Goal: Information Seeking & Learning: Learn about a topic

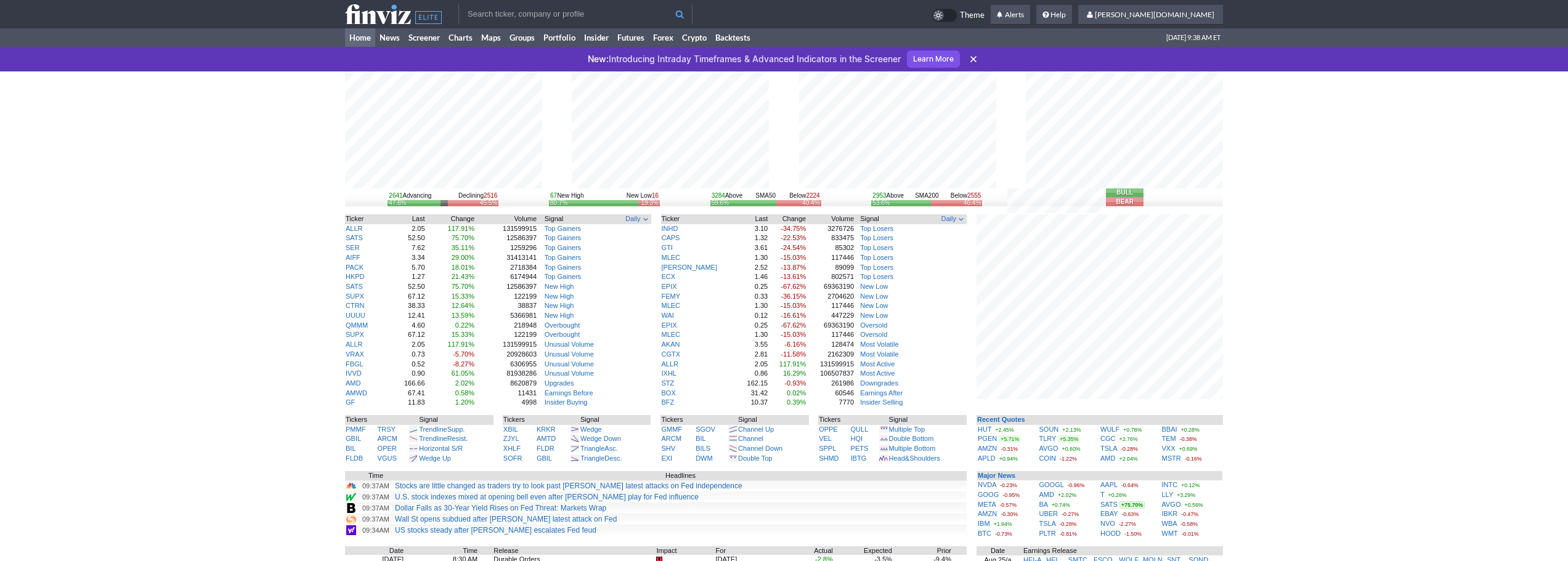
click at [969, 56] on link at bounding box center [973, 59] width 15 height 15
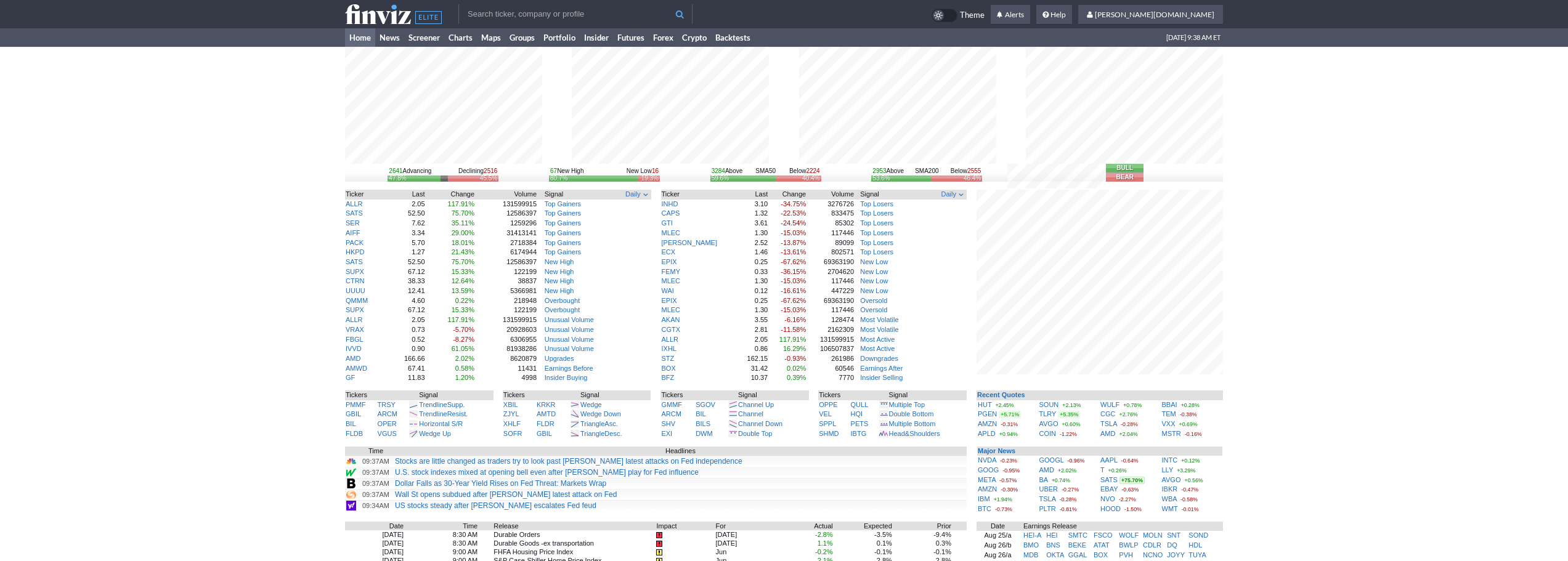
click at [509, 8] on input "text" at bounding box center [575, 14] width 234 height 20
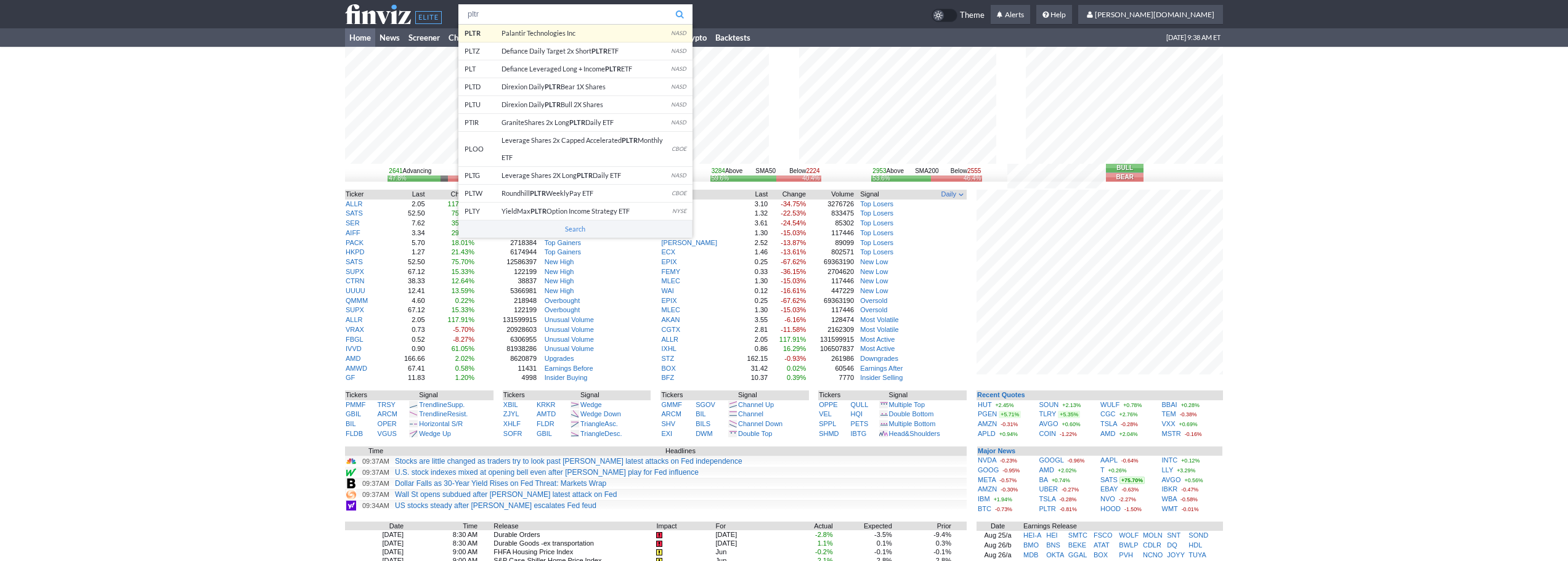
type input "pltr"
click at [511, 26] on tr "pltr PLTR Palantir Technologies Inc NASD PLTZ Defiance Daily Target 2x Short PL…" at bounding box center [784, 14] width 878 height 28
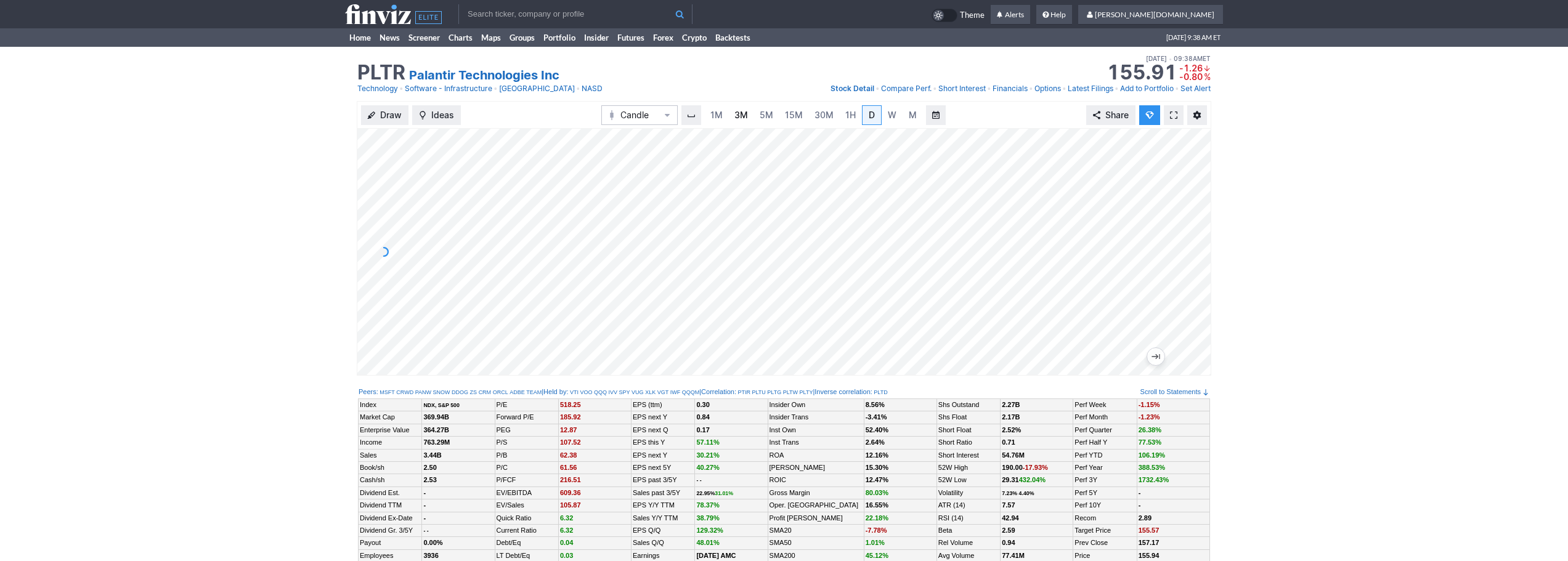
click at [744, 122] on link "3M" at bounding box center [741, 115] width 25 height 20
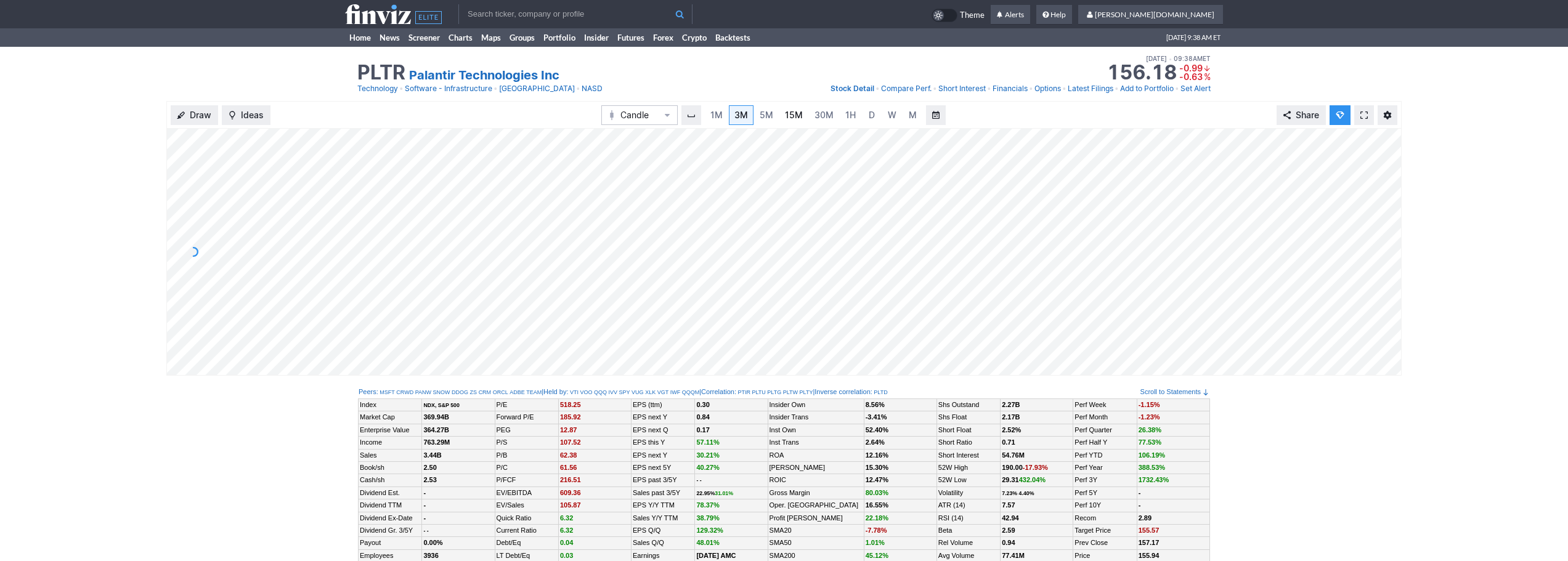
click at [793, 114] on span "15M" at bounding box center [794, 114] width 18 height 11
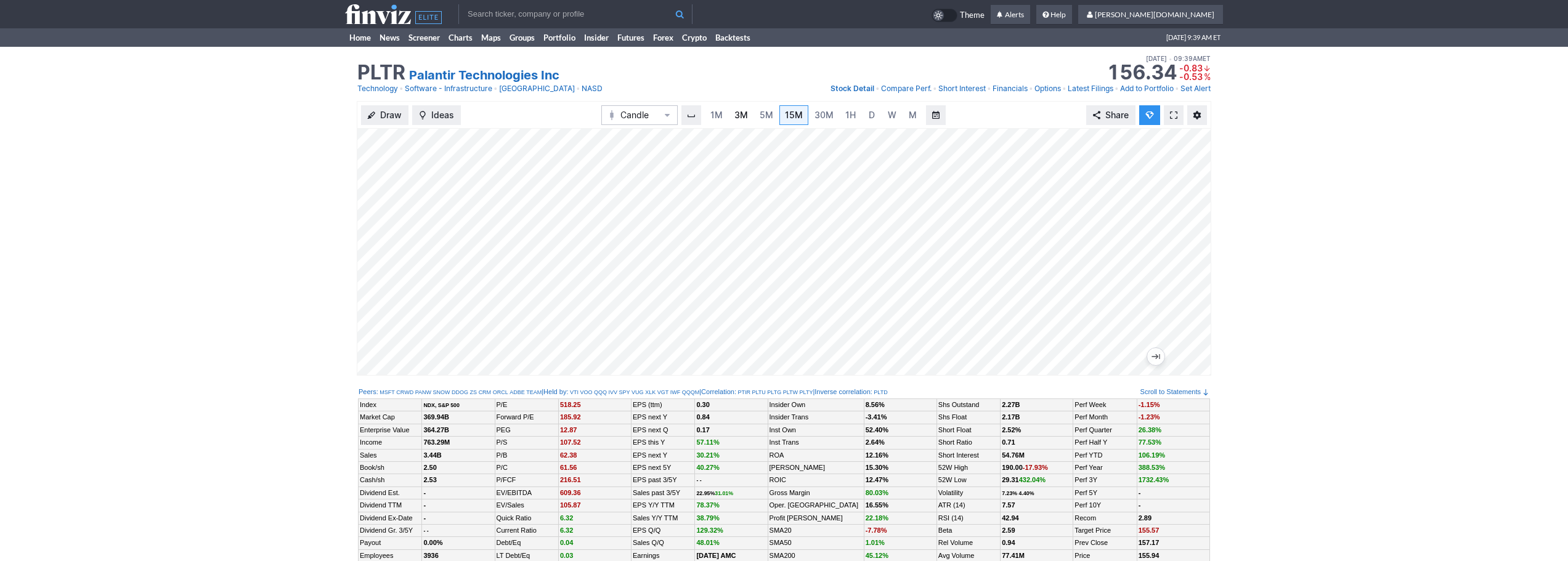
click at [738, 118] on span "3M" at bounding box center [741, 114] width 13 height 11
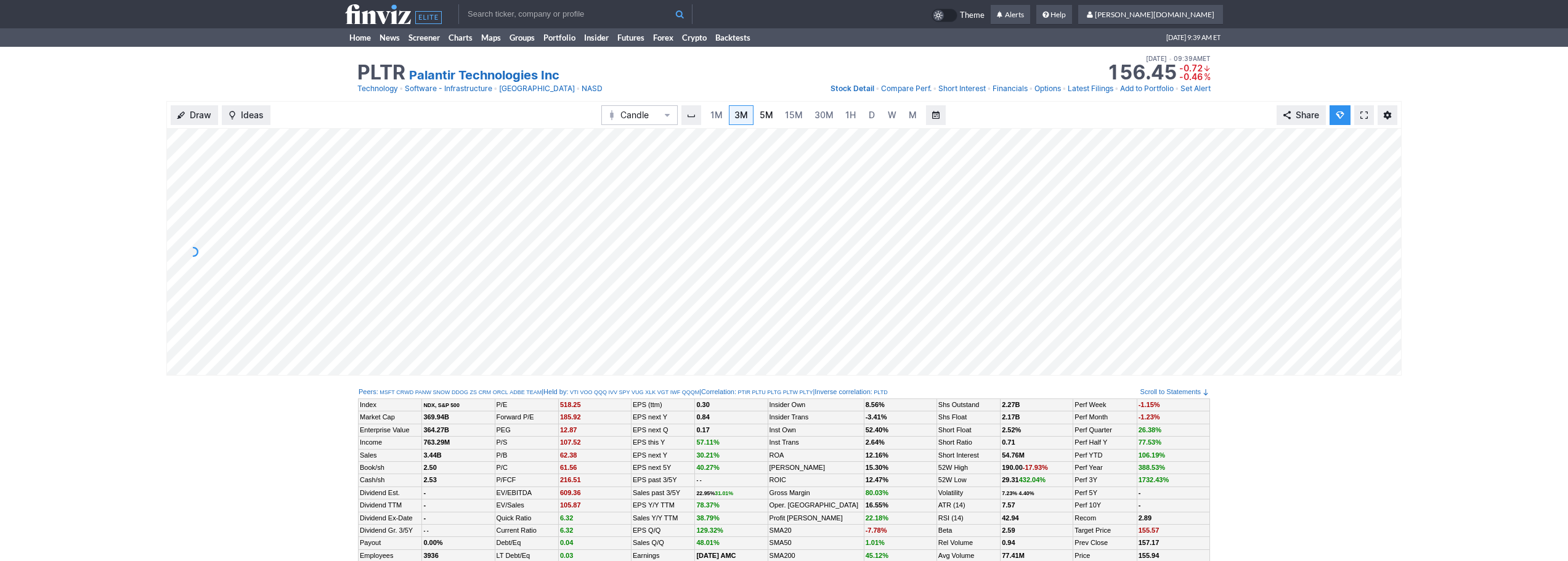
click at [773, 117] on link "5M" at bounding box center [766, 115] width 25 height 20
click at [796, 117] on span "15M" at bounding box center [794, 114] width 18 height 11
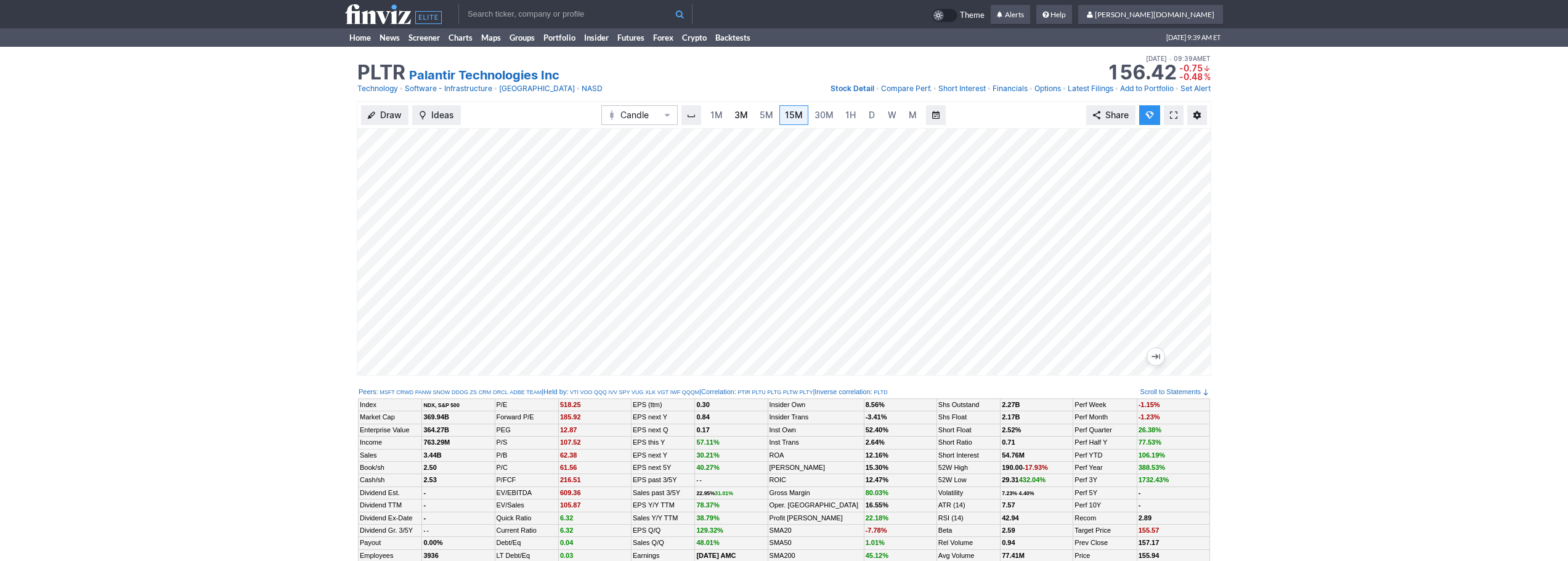
click at [744, 119] on span "3M" at bounding box center [741, 114] width 13 height 11
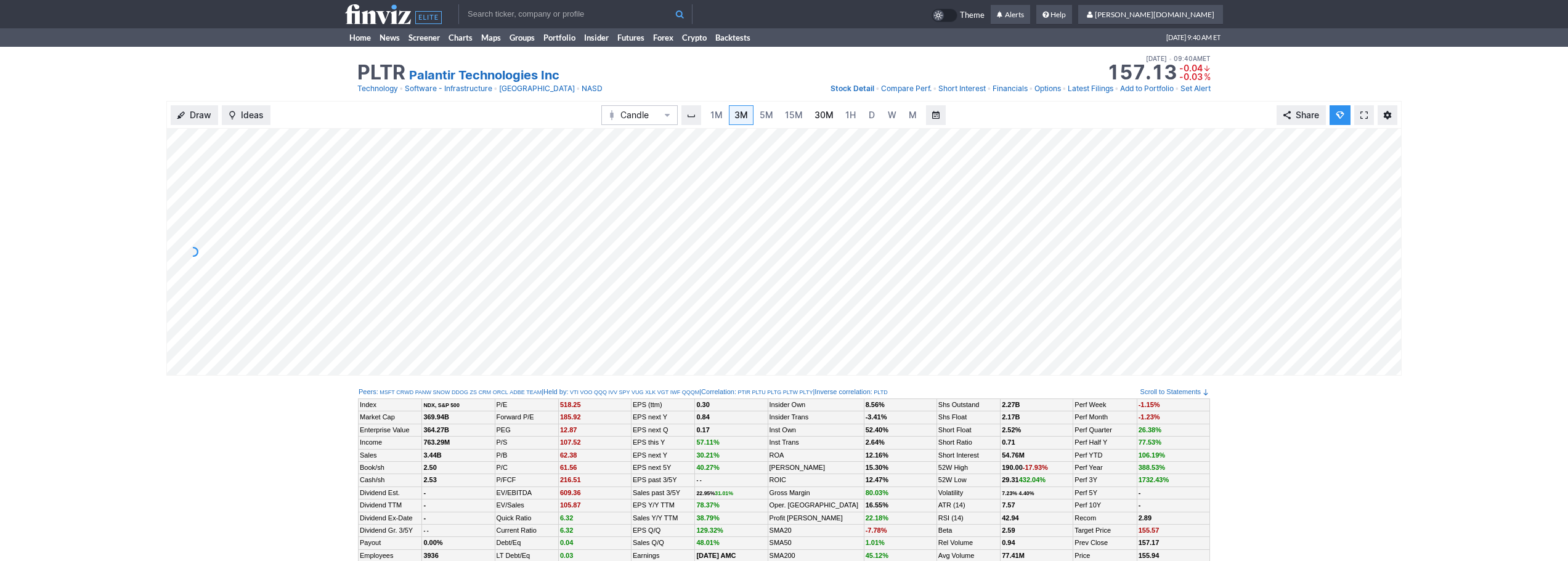
click at [820, 118] on span "30M" at bounding box center [824, 114] width 19 height 11
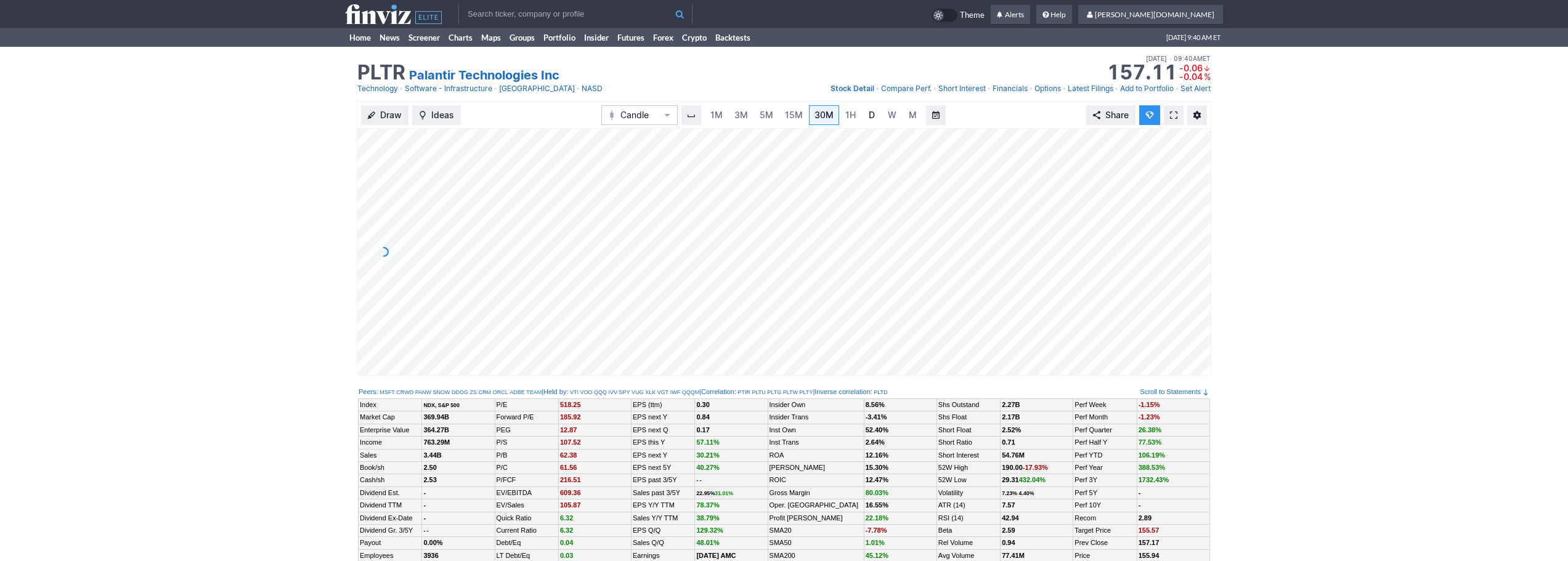
click at [873, 113] on span "D" at bounding box center [872, 114] width 6 height 11
click at [1174, 114] on span at bounding box center [1174, 115] width 7 height 10
click at [741, 119] on span "3M" at bounding box center [741, 114] width 13 height 11
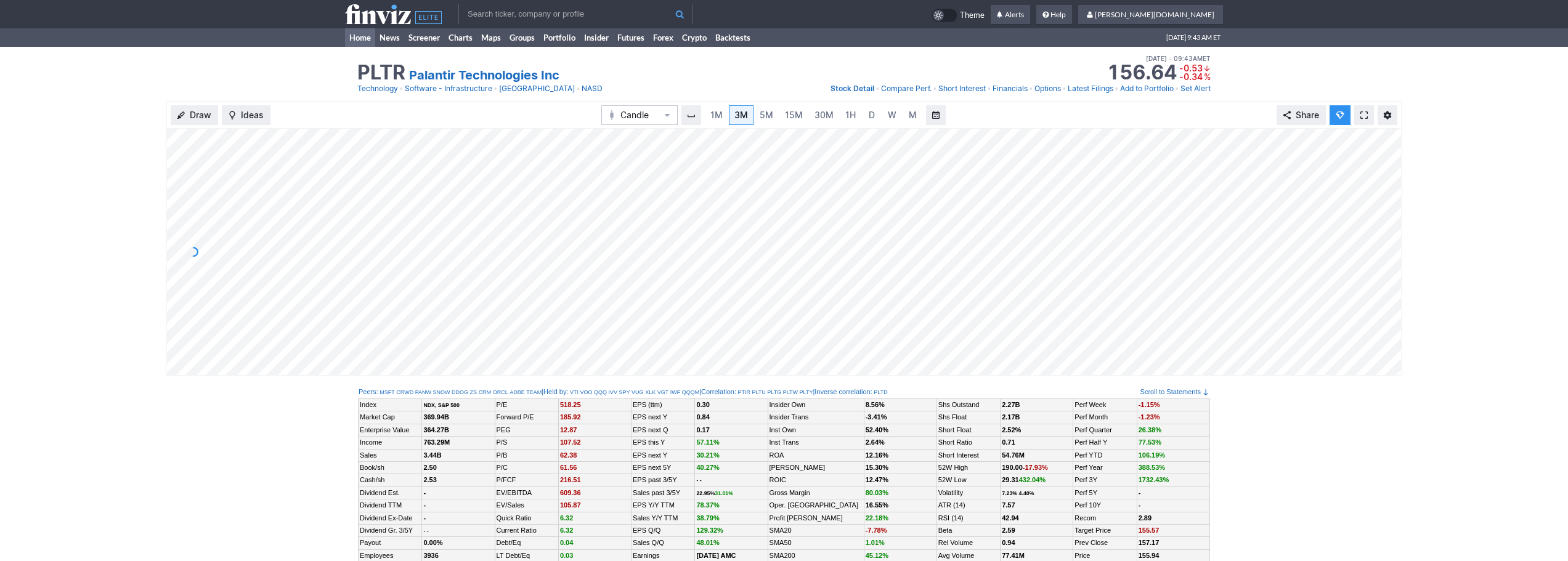
click at [350, 33] on link "Home" at bounding box center [360, 37] width 30 height 18
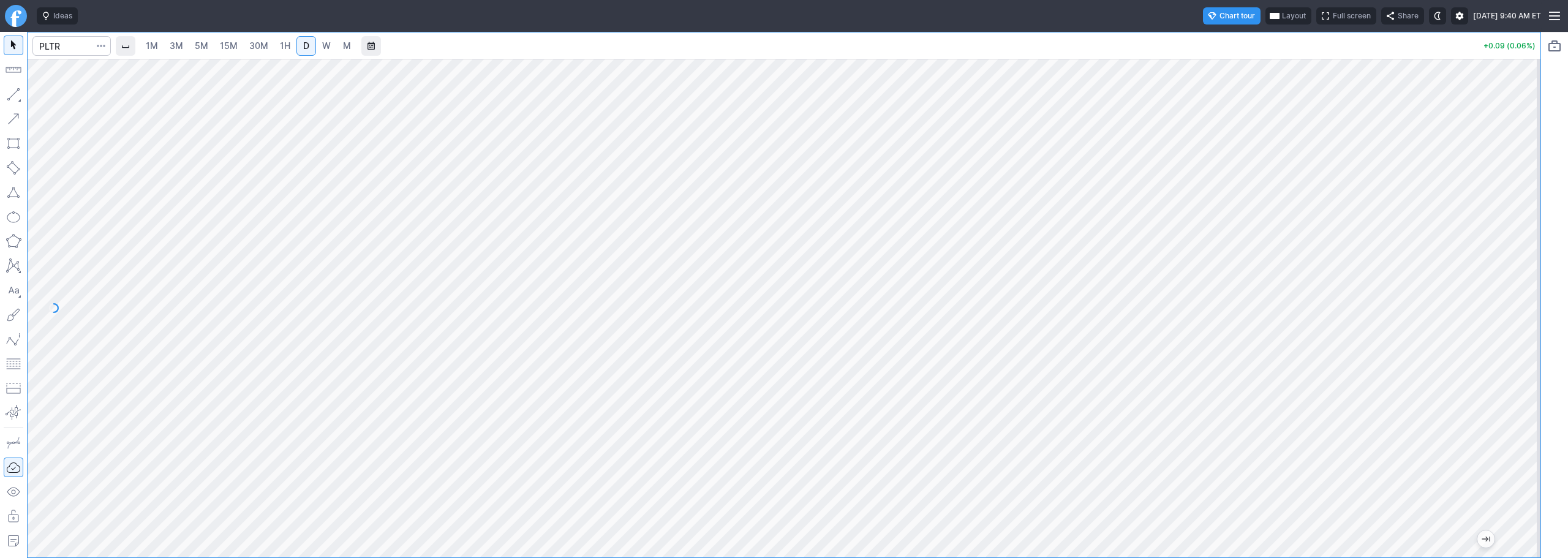
click at [173, 41] on span "3M" at bounding box center [176, 46] width 13 height 11
click at [212, 45] on link "5M" at bounding box center [201, 46] width 25 height 20
click at [232, 43] on span "15M" at bounding box center [228, 46] width 18 height 11
click at [183, 48] on span "3M" at bounding box center [176, 46] width 13 height 11
click at [226, 49] on span "15M" at bounding box center [228, 46] width 18 height 11
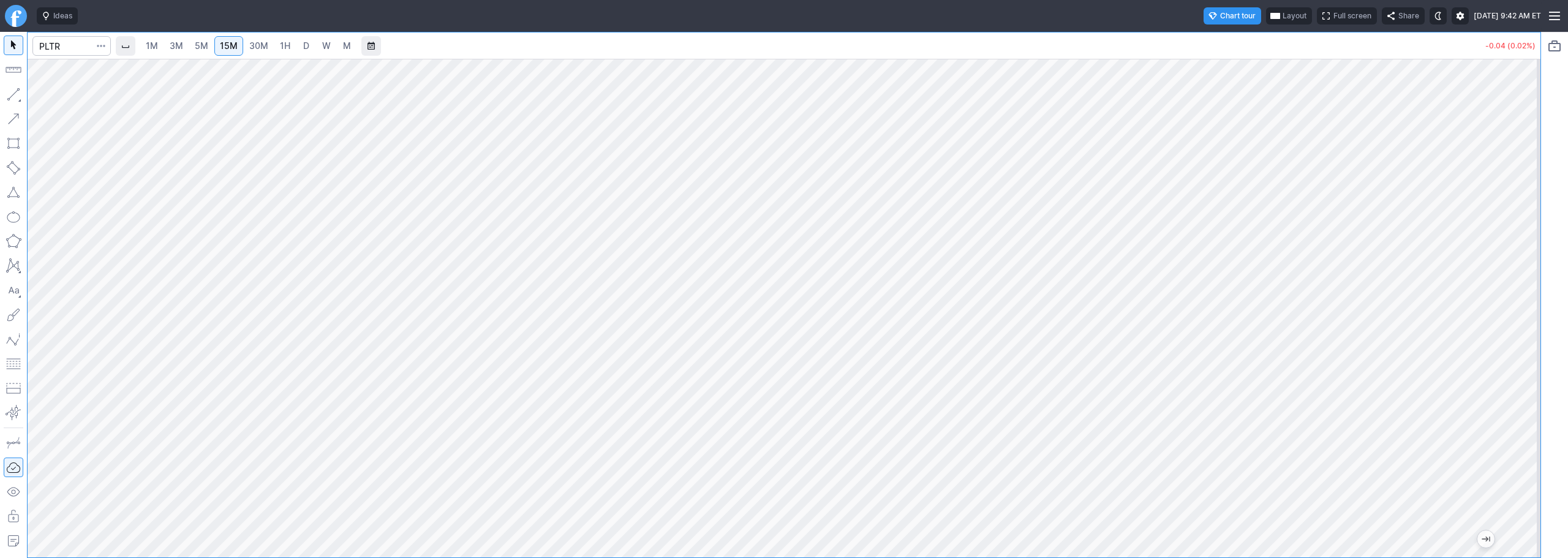
click at [183, 46] on span "3M" at bounding box center [176, 46] width 13 height 11
click at [52, 46] on input "Search" at bounding box center [72, 46] width 79 height 20
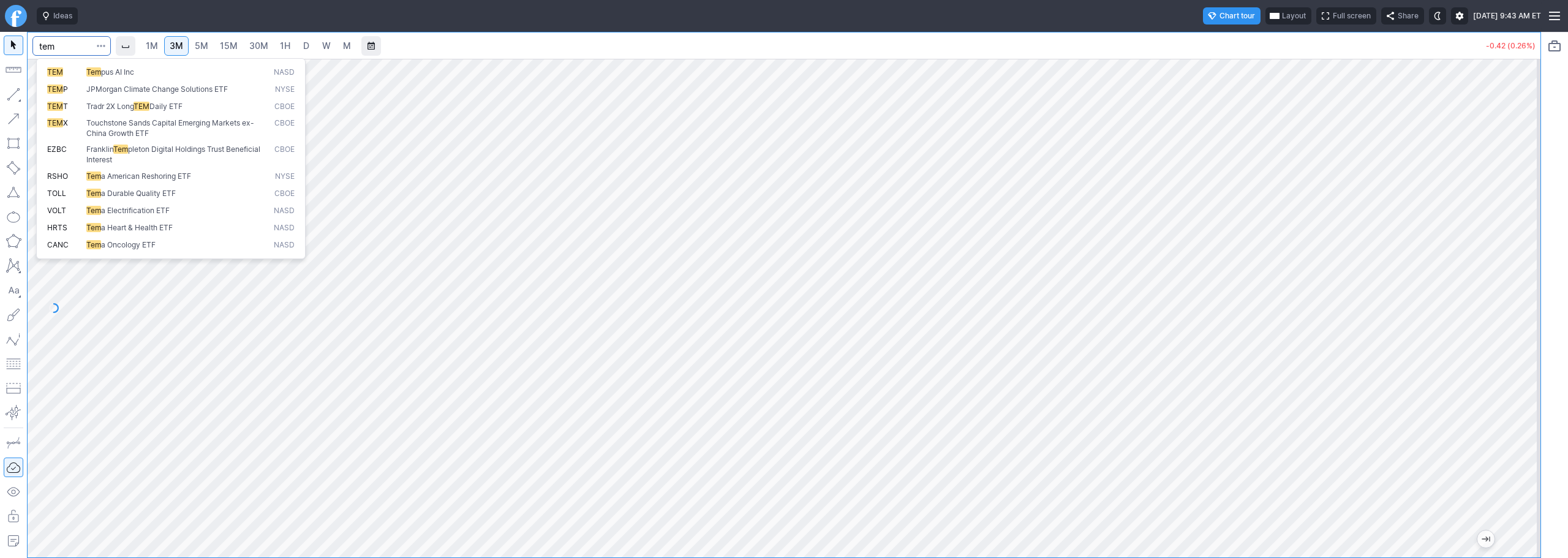
type input "tem"
click at [85, 66] on button "TEM Tem pus AI Inc NASD" at bounding box center [171, 72] width 258 height 17
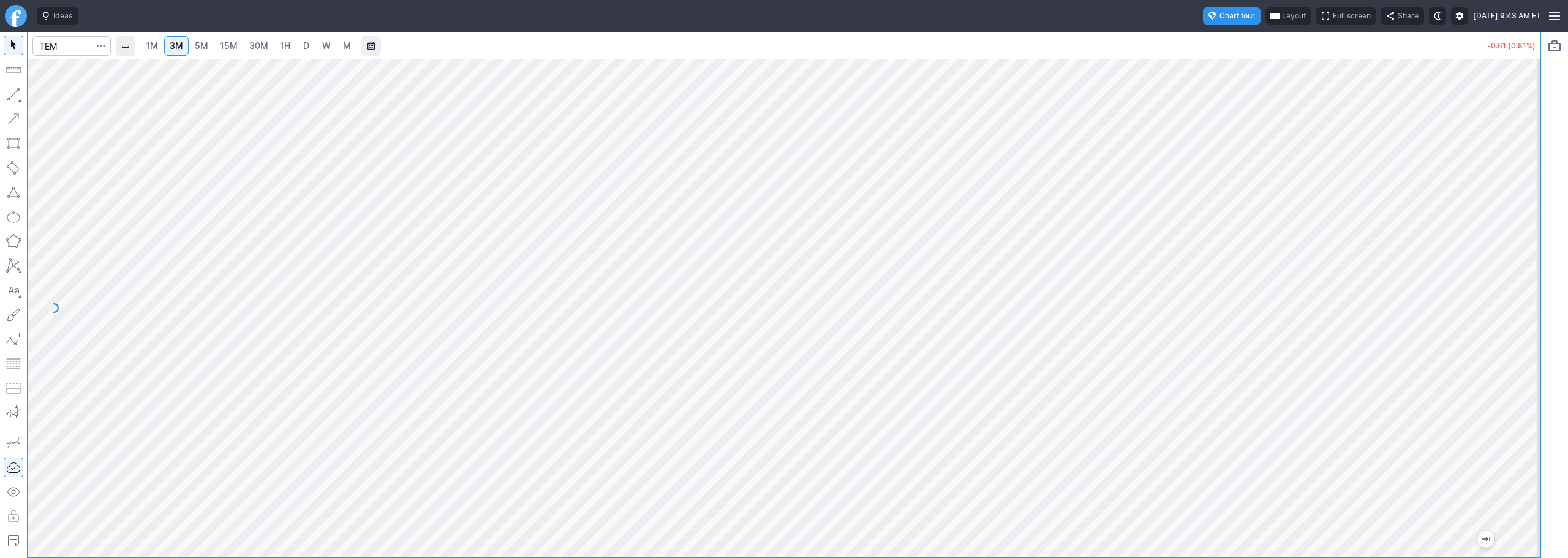
click at [285, 46] on span "1H" at bounding box center [285, 46] width 11 height 11
click at [68, 39] on input "Search" at bounding box center [72, 46] width 79 height 20
click at [171, 46] on link "3M" at bounding box center [176, 46] width 25 height 20
click at [256, 52] on link "30M" at bounding box center [258, 46] width 30 height 20
click at [189, 51] on link "3M" at bounding box center [176, 46] width 25 height 20
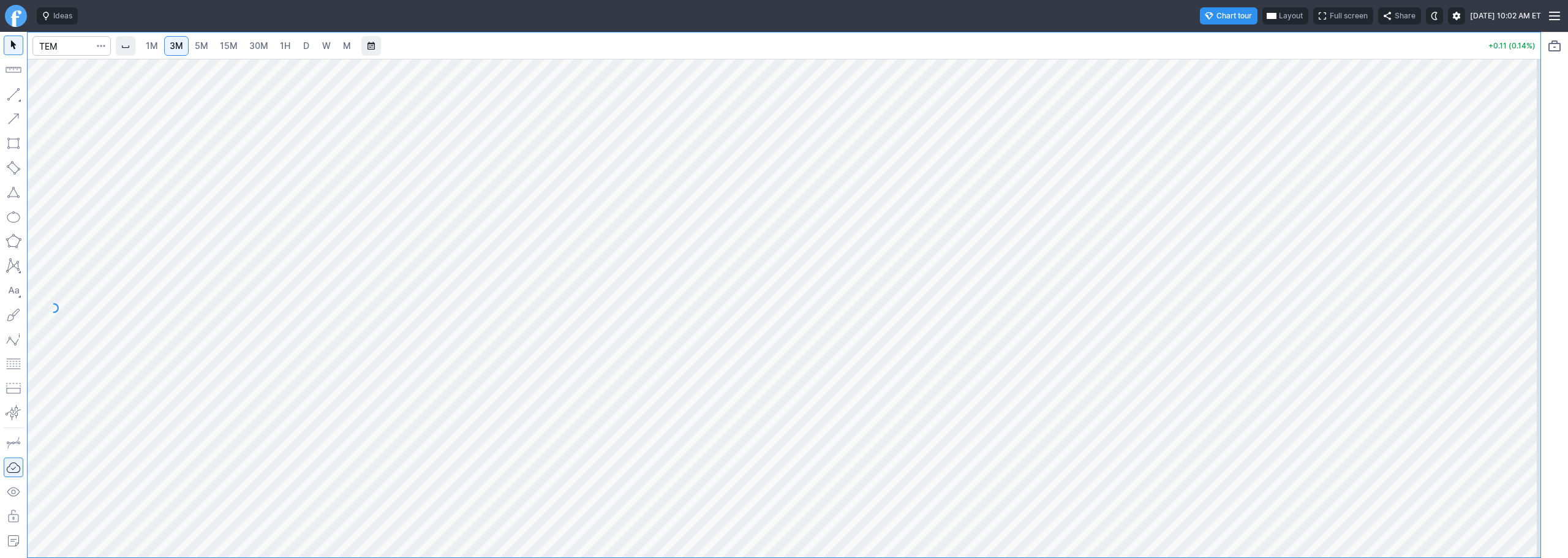
click at [263, 51] on span "30M" at bounding box center [258, 46] width 19 height 12
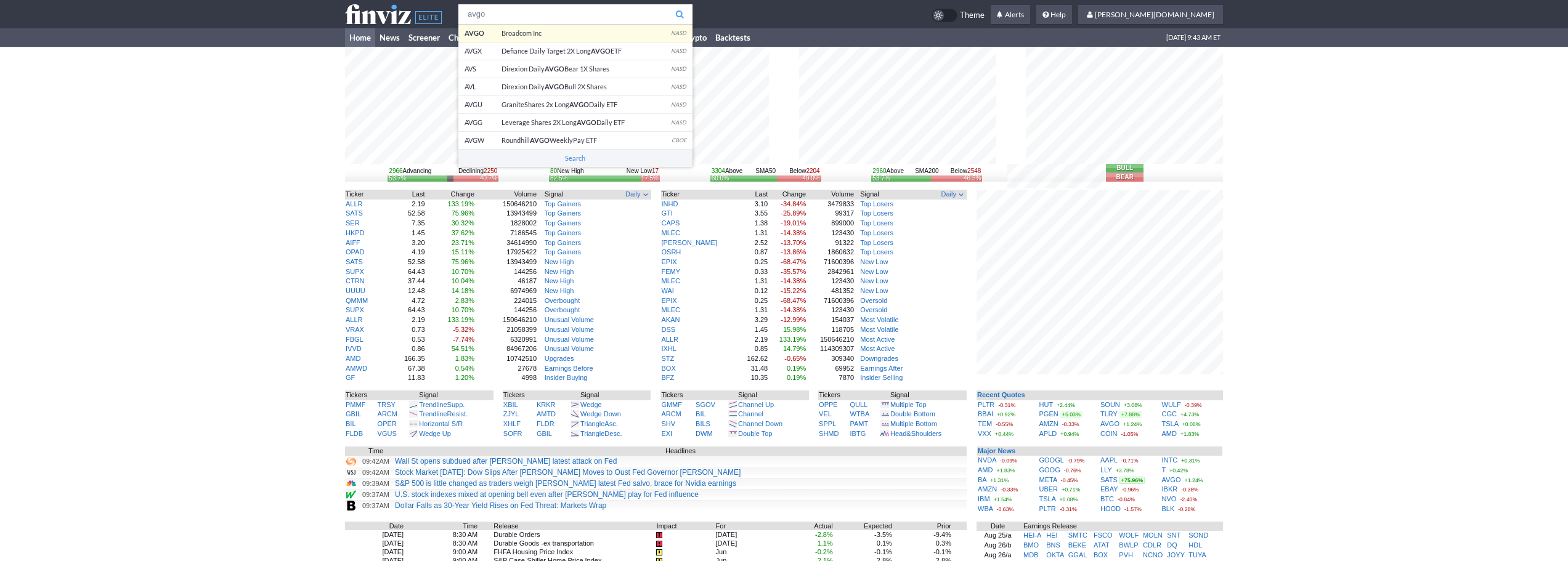
type input "avgo"
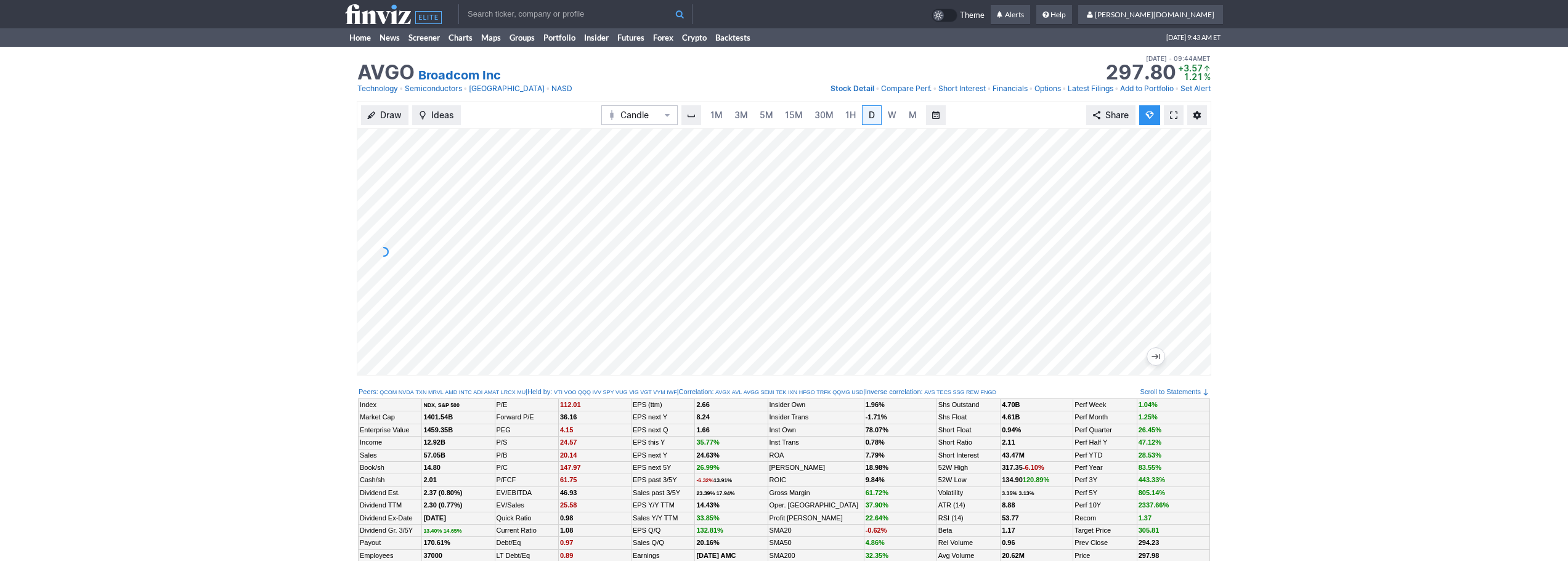
click at [578, 9] on input "text" at bounding box center [575, 14] width 234 height 20
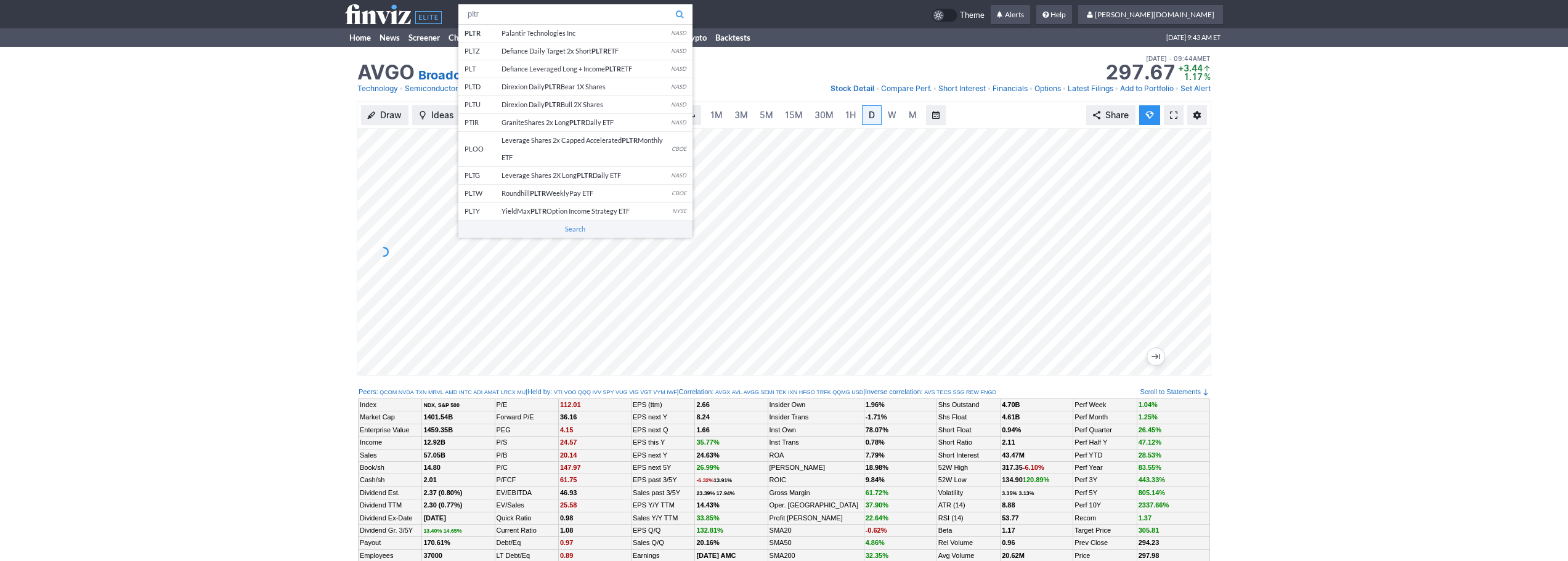
type input "pltr"
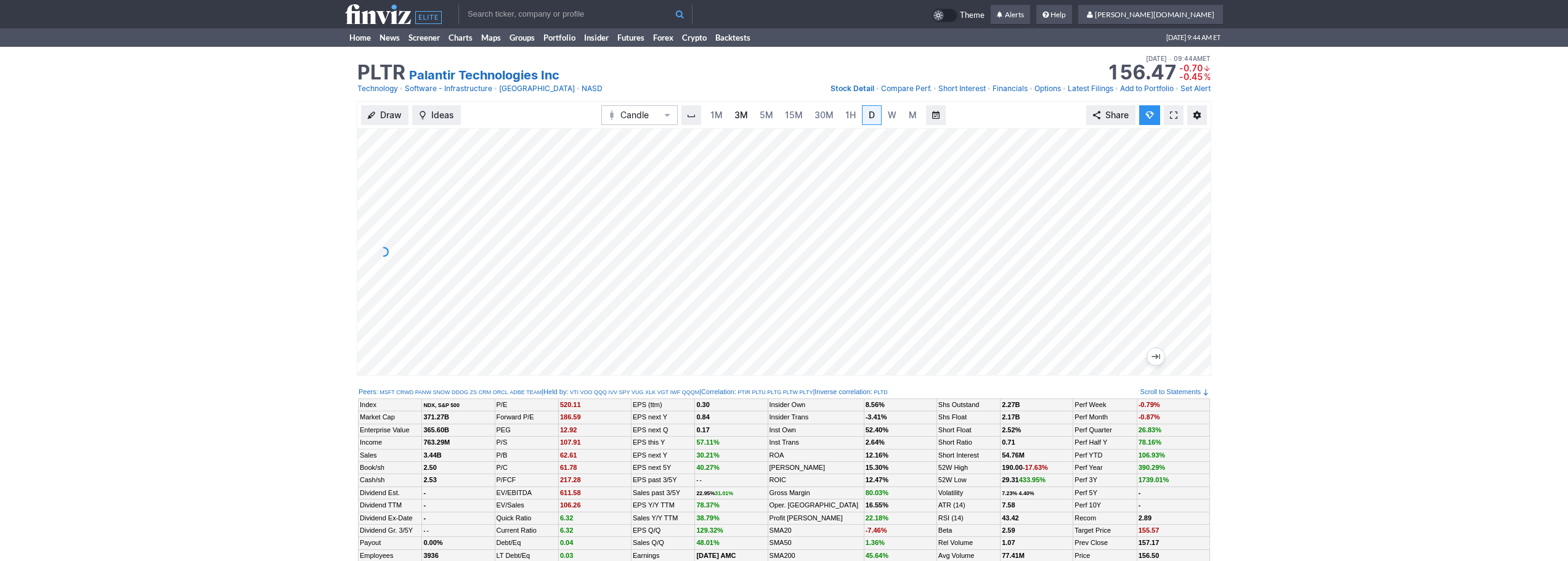
click at [736, 115] on span "3M" at bounding box center [741, 114] width 13 height 11
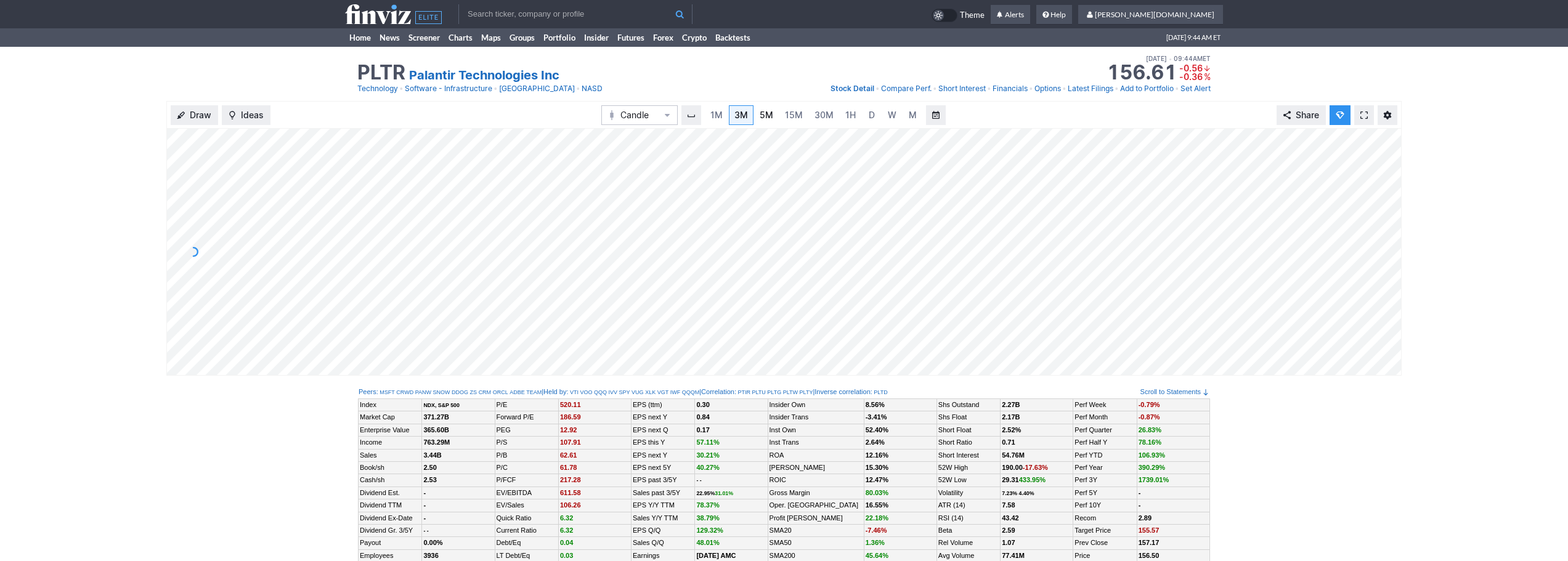
click at [767, 117] on span "5M" at bounding box center [766, 114] width 13 height 11
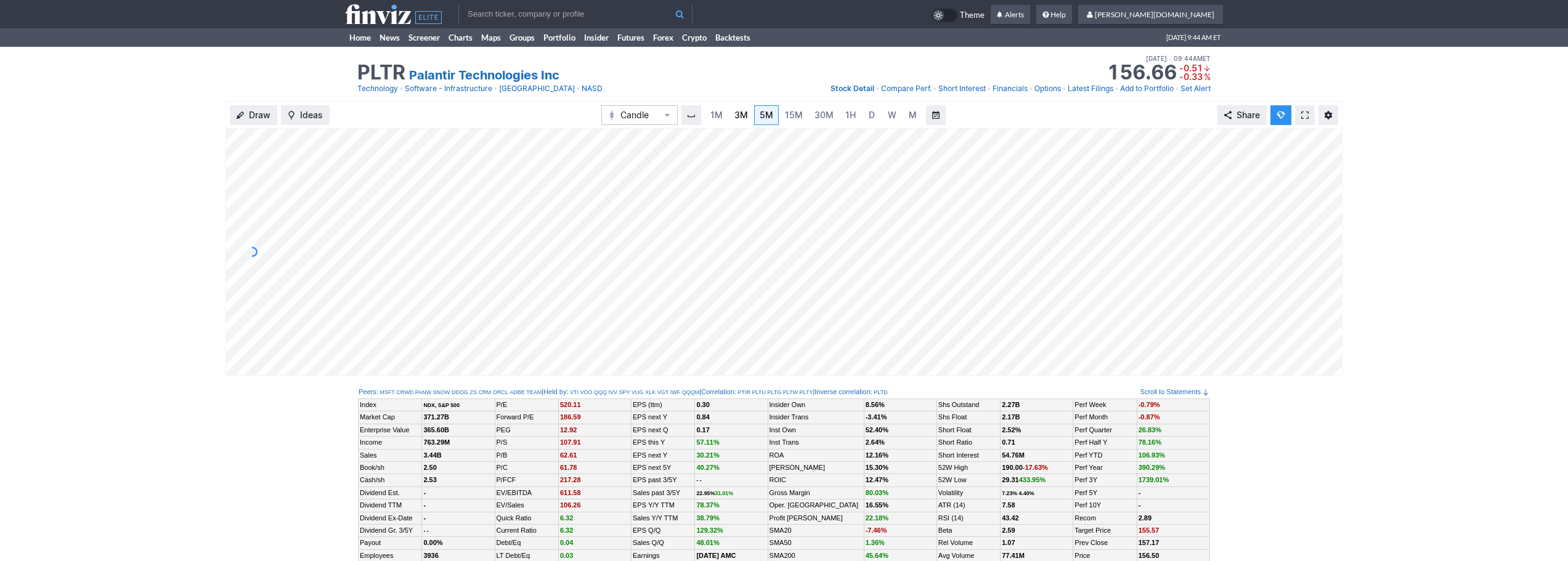
click at [749, 117] on link "3M" at bounding box center [741, 115] width 25 height 20
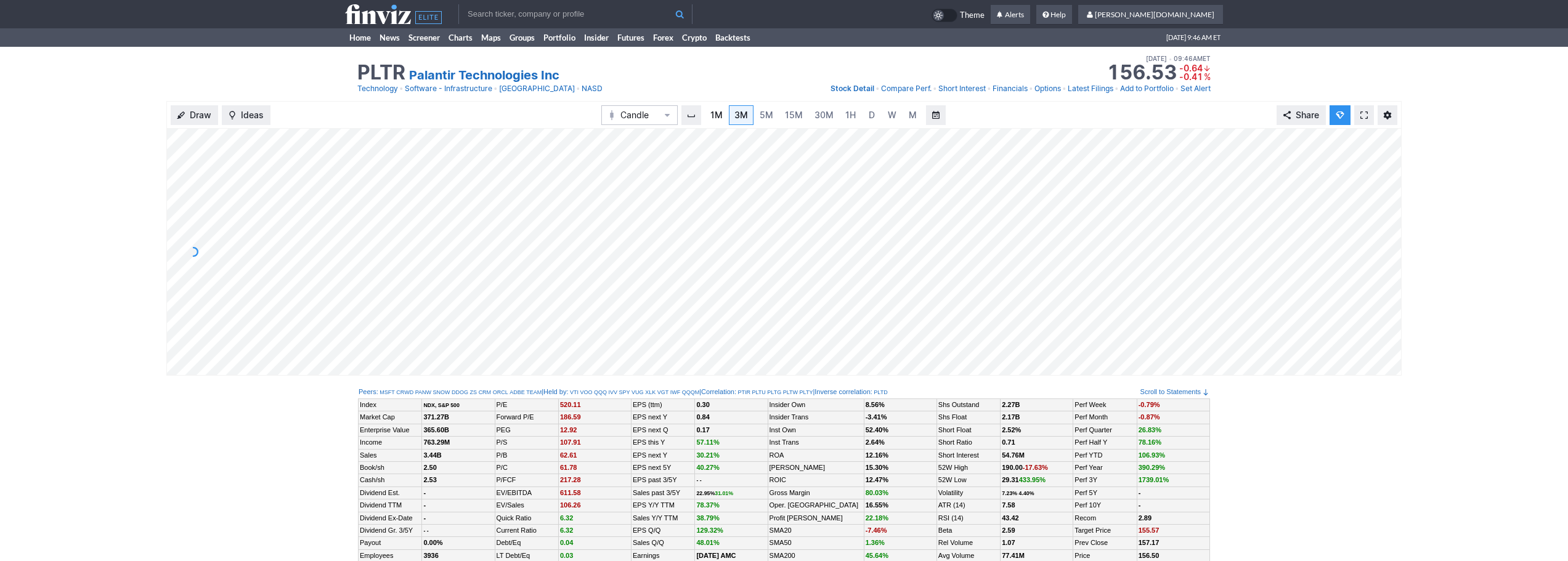
click at [711, 117] on span "1M" at bounding box center [717, 114] width 12 height 11
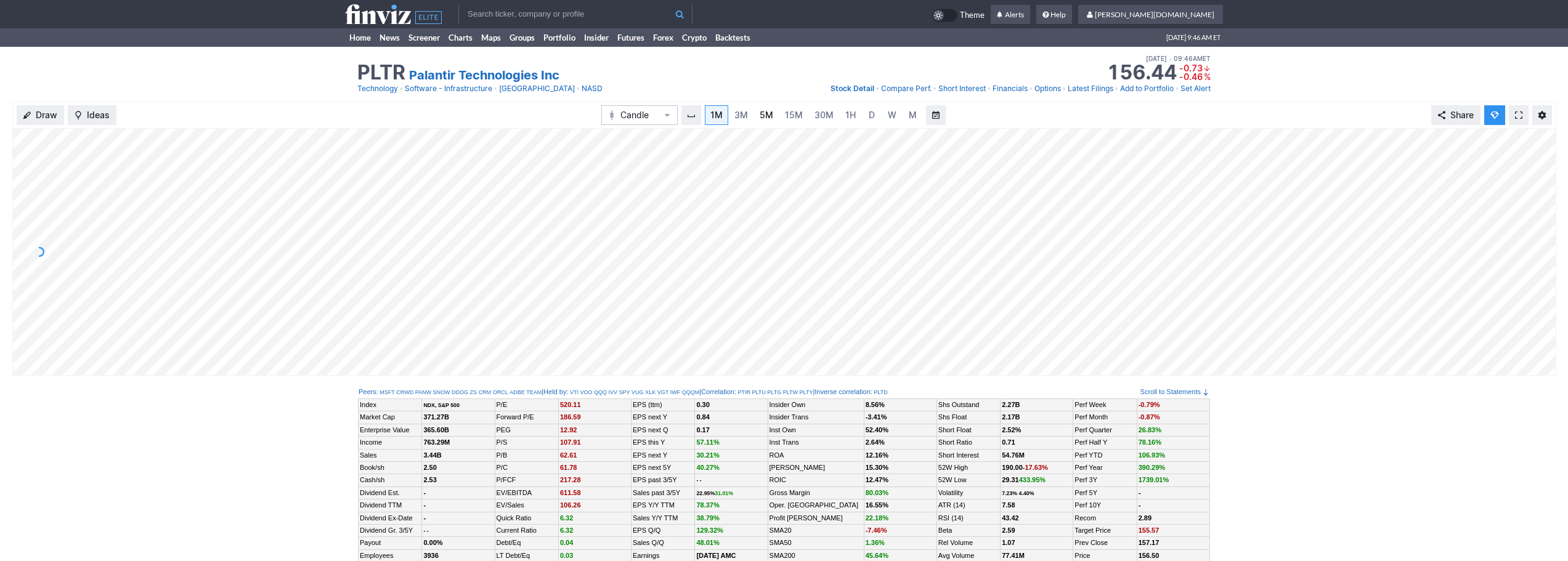
click at [767, 120] on span "5M" at bounding box center [766, 114] width 13 height 12
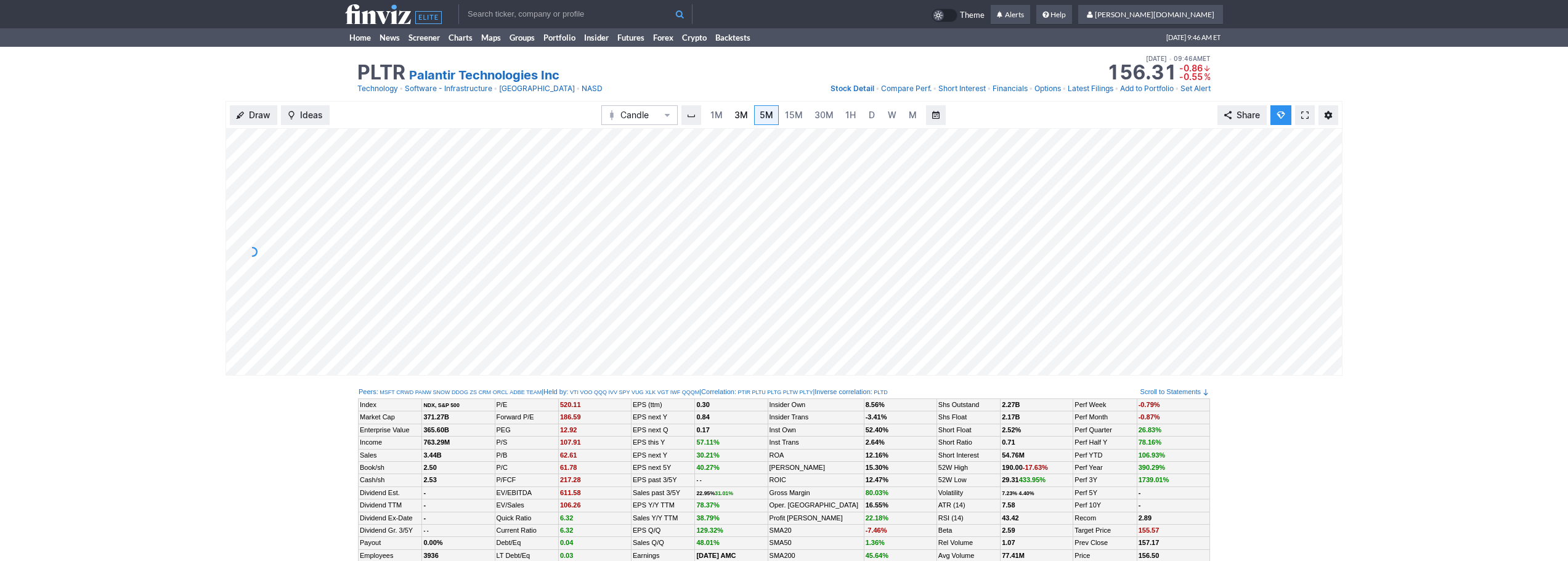
click at [741, 113] on span "3M" at bounding box center [741, 114] width 13 height 11
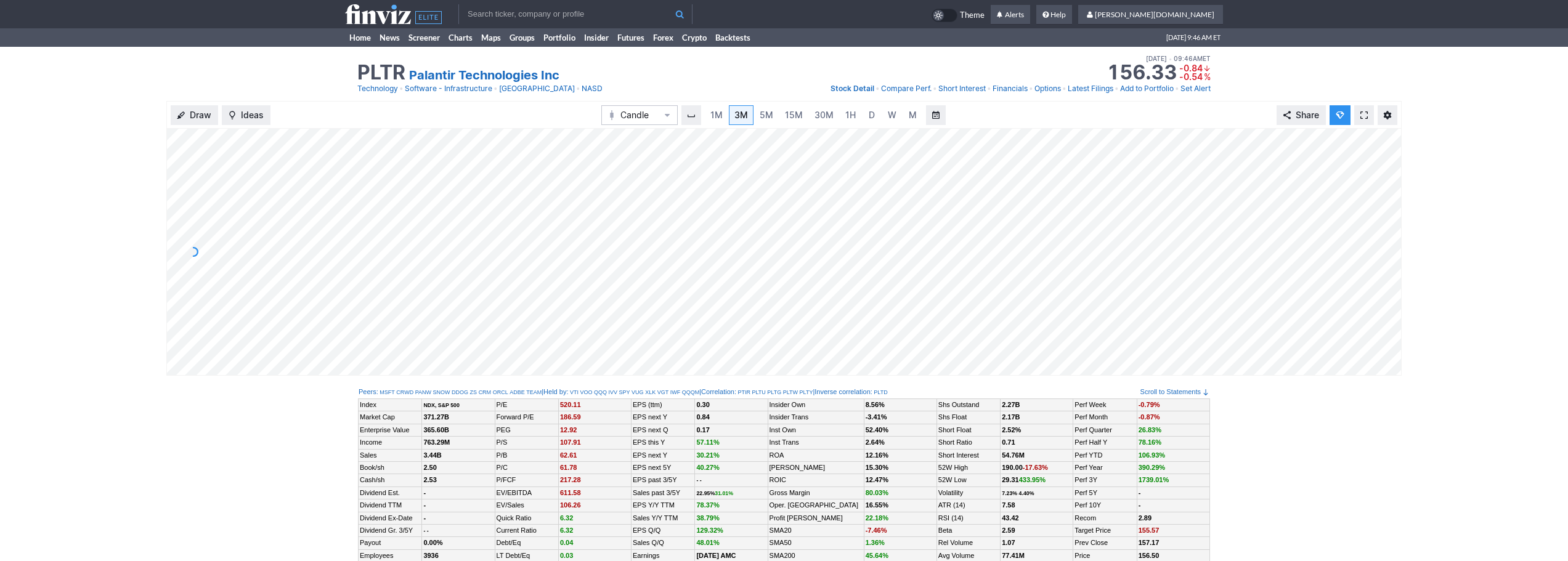
click at [1365, 113] on span at bounding box center [1364, 115] width 7 height 10
click at [805, 117] on link "15M" at bounding box center [794, 115] width 29 height 20
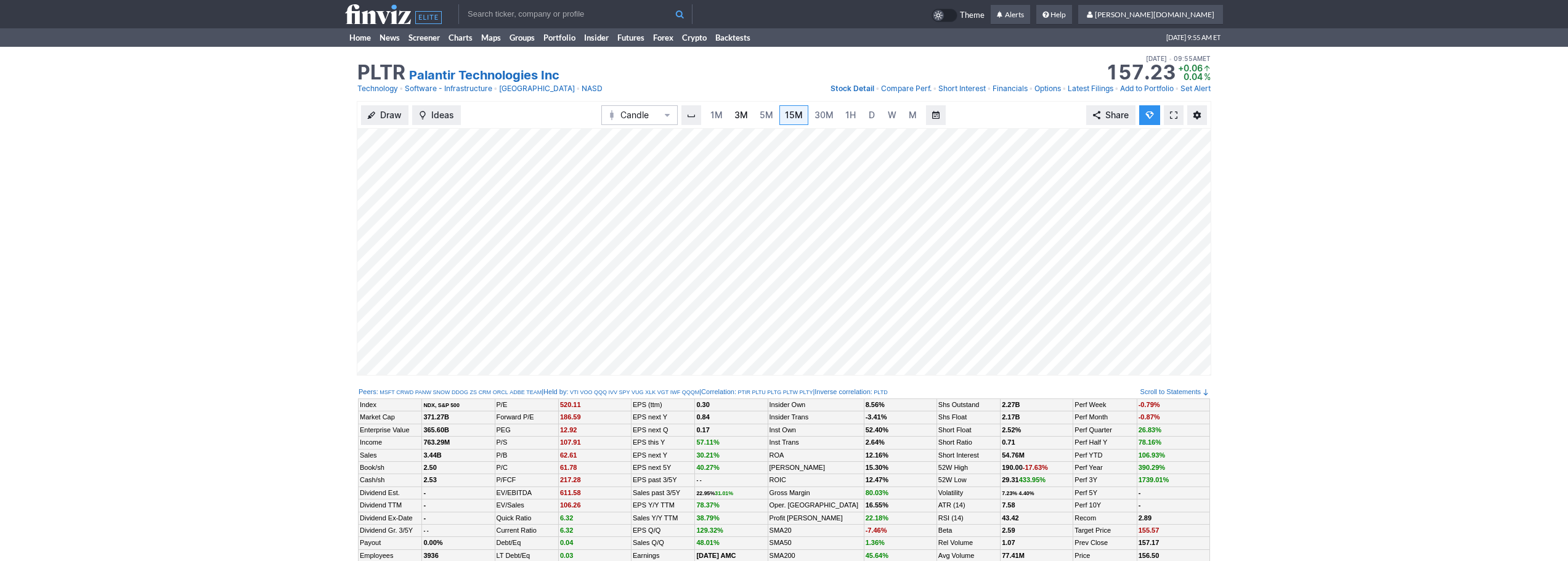
click at [742, 113] on span "3M" at bounding box center [741, 114] width 13 height 11
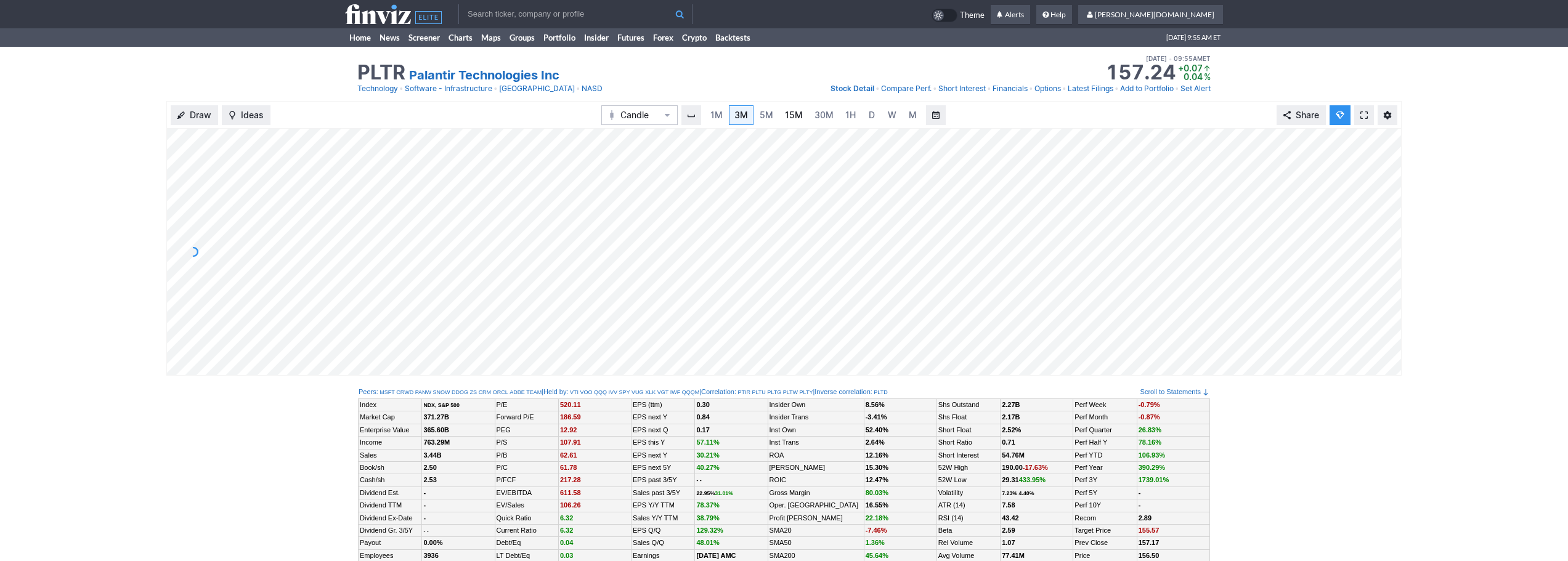
click at [782, 117] on link "15M" at bounding box center [794, 115] width 29 height 20
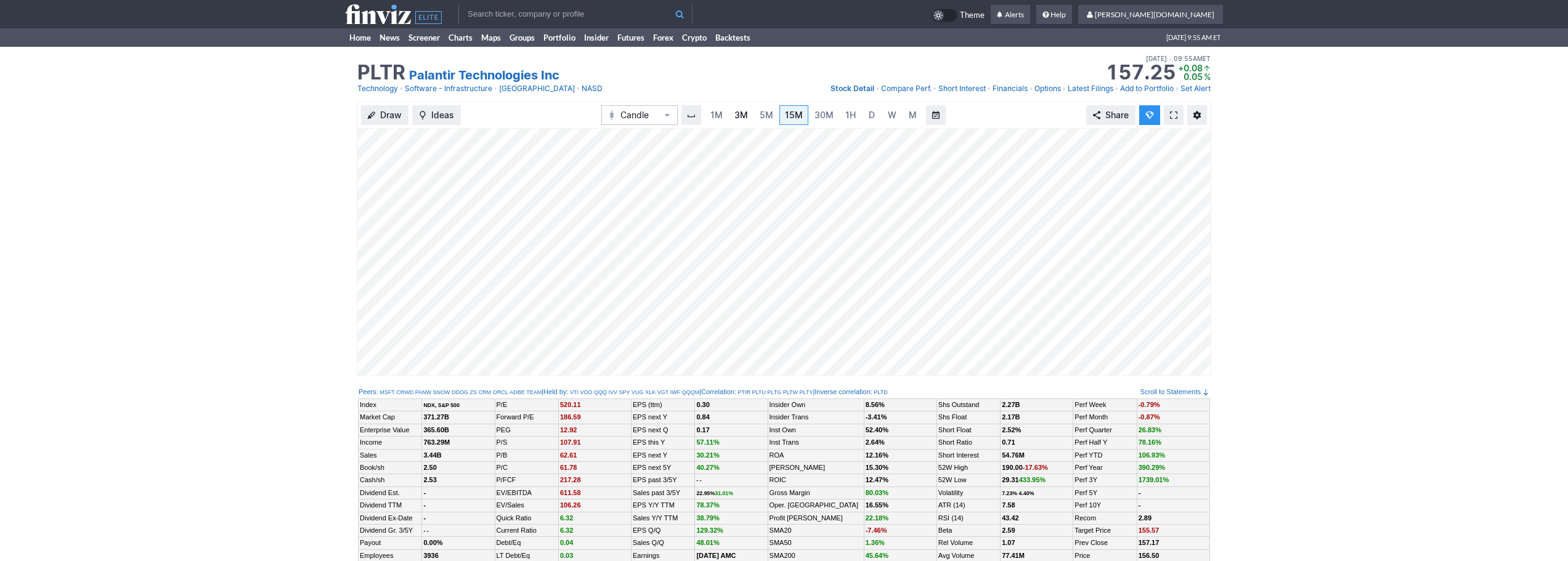
click at [743, 114] on span "3M" at bounding box center [741, 114] width 13 height 11
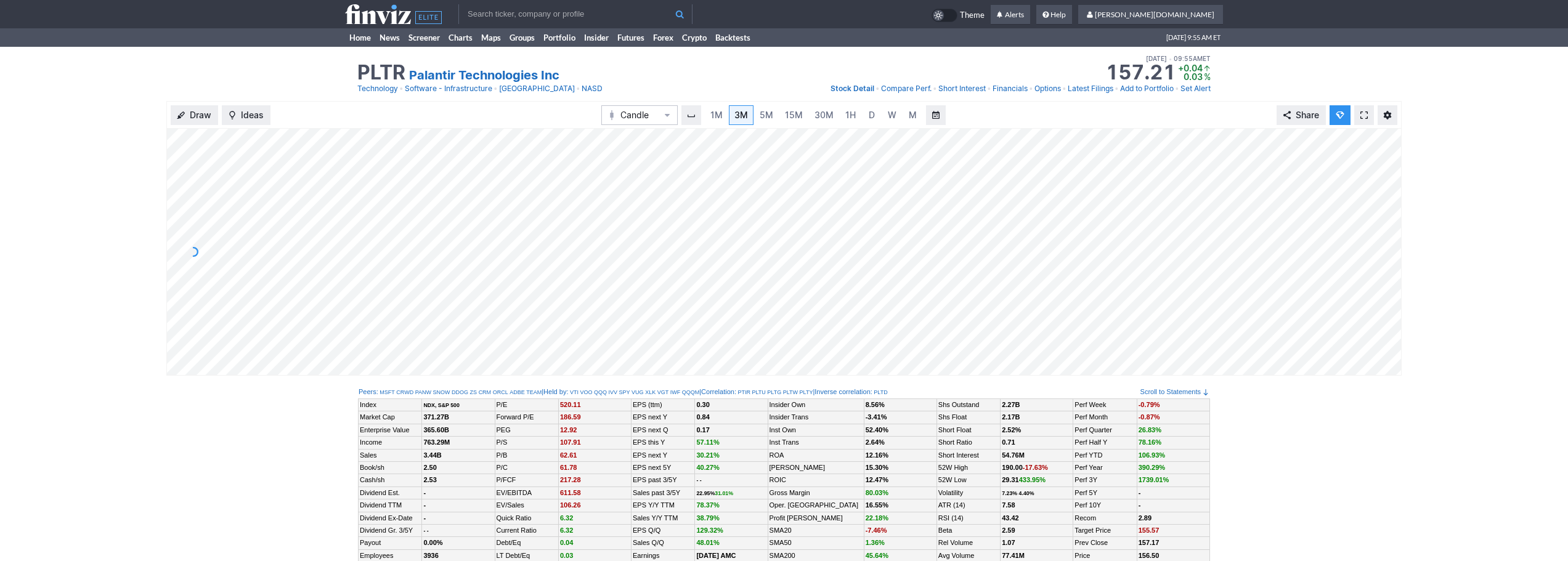
click at [1367, 119] on span at bounding box center [1364, 115] width 7 height 10
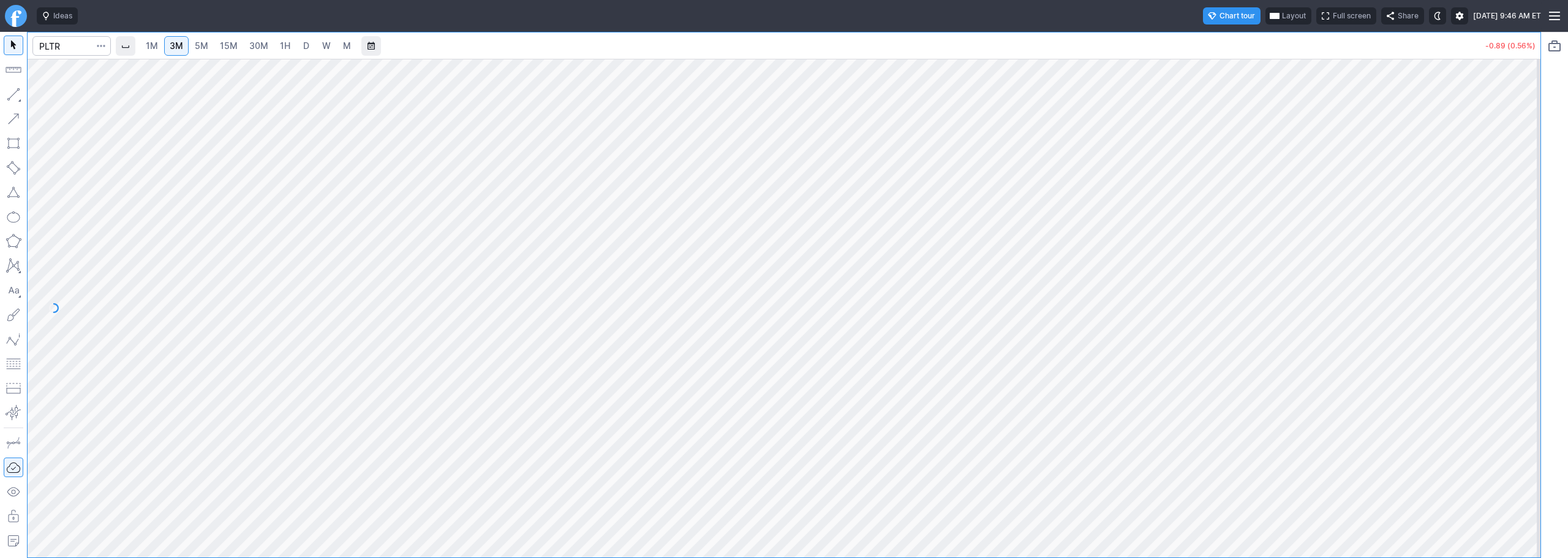
click at [285, 50] on span "1H" at bounding box center [285, 46] width 11 height 11
click at [46, 98] on button "Line" at bounding box center [66, 97] width 72 height 17
drag, startPoint x: 12, startPoint y: 93, endPoint x: 54, endPoint y: 103, distance: 43.2
click at [13, 94] on button "button" at bounding box center [13, 94] width 20 height 20
drag, startPoint x: 7, startPoint y: 97, endPoint x: 20, endPoint y: 99, distance: 13.2
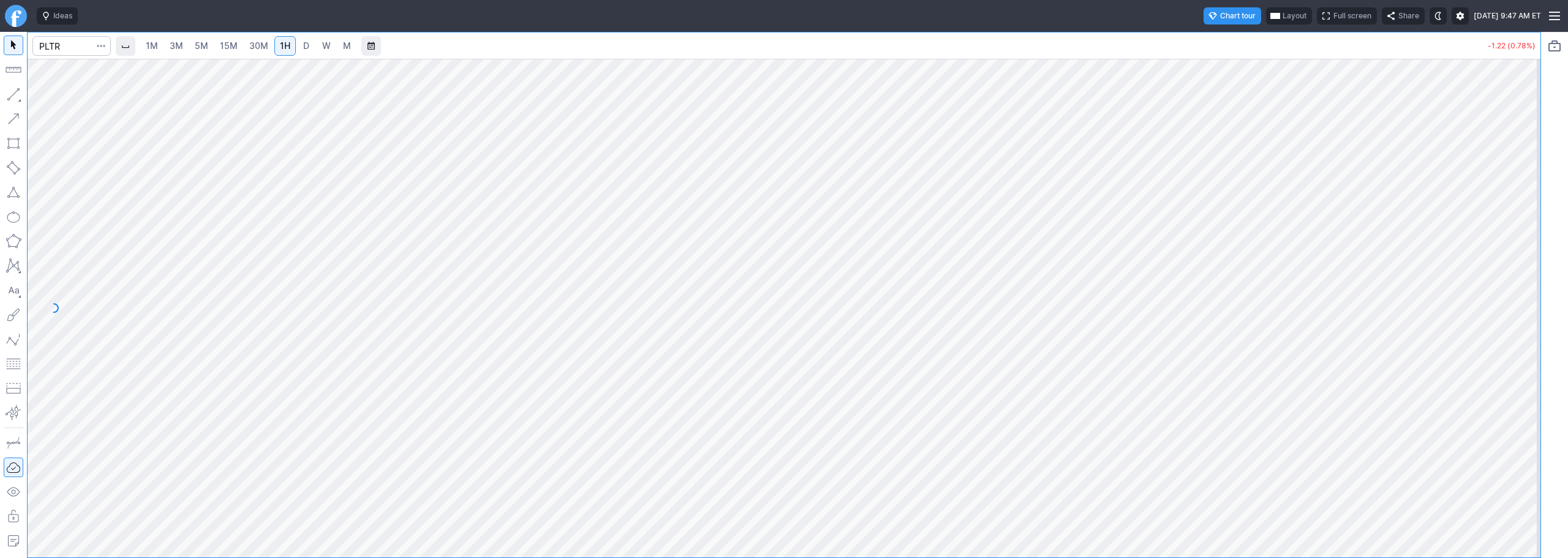
click at [13, 98] on button "button" at bounding box center [13, 94] width 20 height 20
click at [61, 100] on span "Line" at bounding box center [71, 97] width 50 height 12
click at [52, 98] on span "Line" at bounding box center [71, 97] width 50 height 12
click at [187, 43] on link "3M" at bounding box center [176, 46] width 25 height 20
click at [282, 43] on span "1H" at bounding box center [285, 46] width 11 height 11
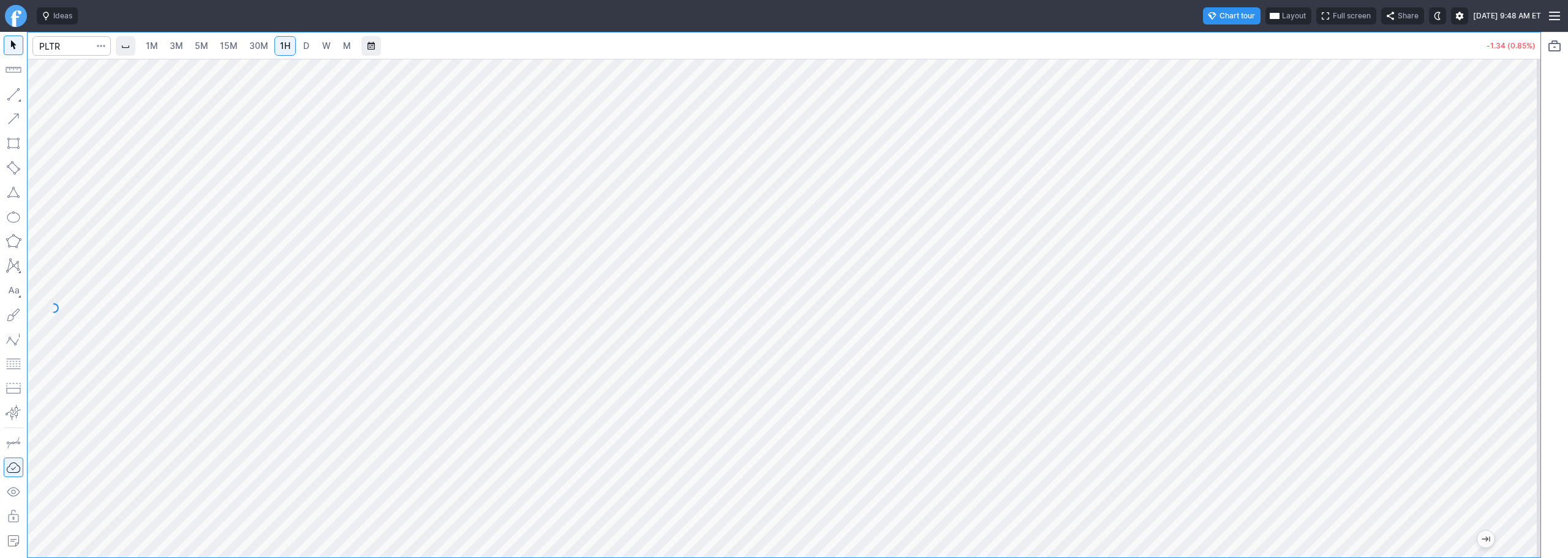
click at [169, 44] on link "3M" at bounding box center [176, 46] width 25 height 20
click at [276, 47] on link "1H" at bounding box center [285, 46] width 22 height 20
click at [173, 50] on span "3M" at bounding box center [176, 46] width 13 height 11
click at [206, 53] on link "5M" at bounding box center [201, 46] width 25 height 20
click at [295, 51] on link "1H" at bounding box center [285, 46] width 22 height 20
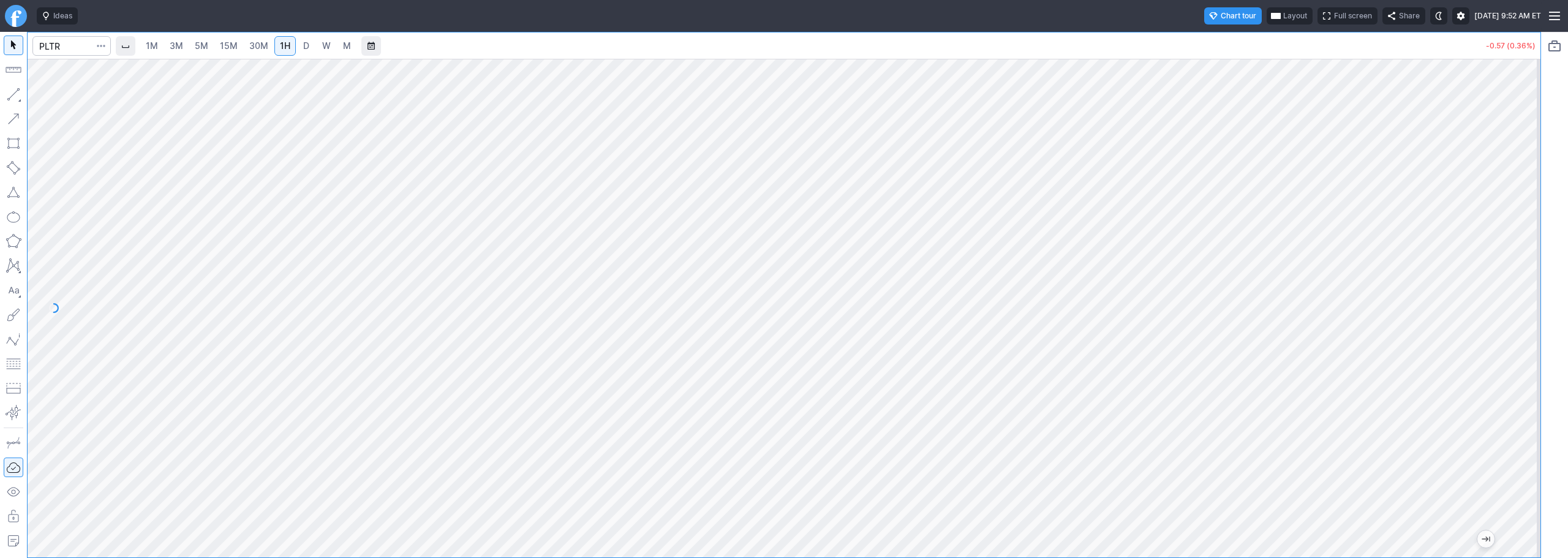
click at [171, 49] on link "3M" at bounding box center [176, 46] width 25 height 20
click at [246, 47] on link "30M" at bounding box center [258, 46] width 30 height 20
click at [17, 17] on link "Finviz.com" at bounding box center [15, 15] width 22 height 22
click at [258, 42] on span "30M" at bounding box center [258, 46] width 19 height 11
click at [304, 39] on link "D" at bounding box center [306, 46] width 20 height 20
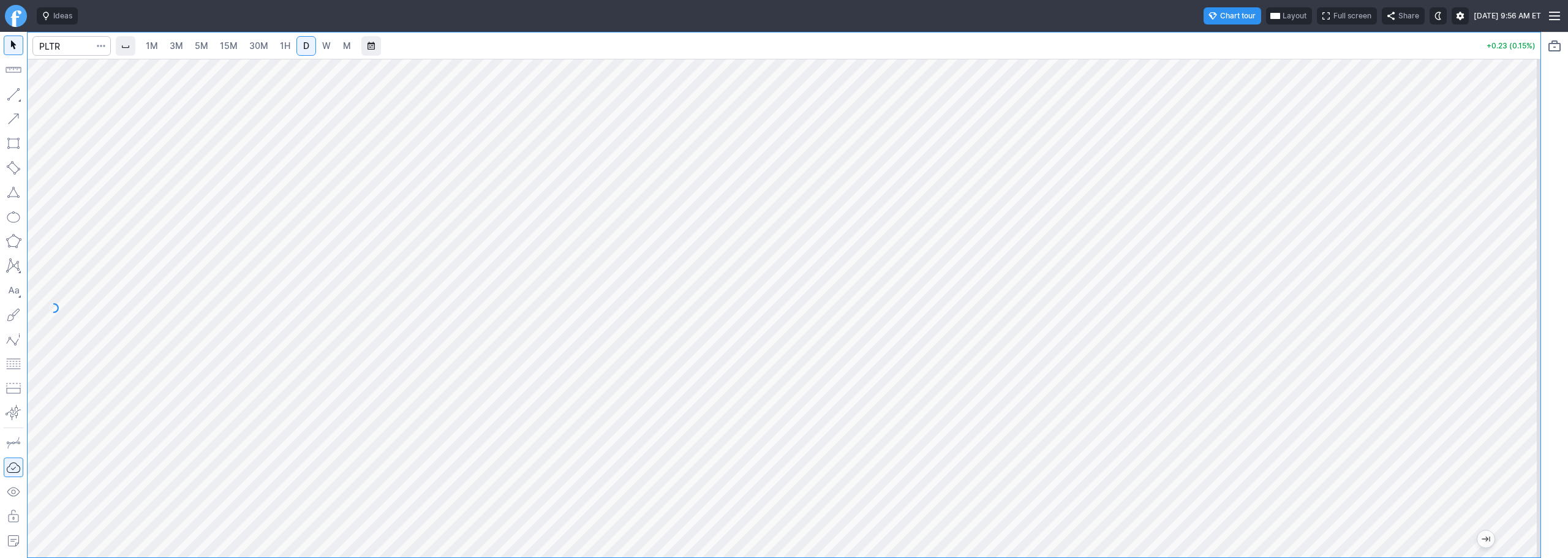
click at [180, 51] on span "3M" at bounding box center [176, 46] width 13 height 12
click at [195, 48] on link "5M" at bounding box center [201, 46] width 25 height 20
click at [158, 46] on span "1M" at bounding box center [152, 46] width 12 height 11
click at [183, 46] on span "3M" at bounding box center [176, 46] width 13 height 11
click at [211, 54] on link "5M" at bounding box center [201, 46] width 25 height 20
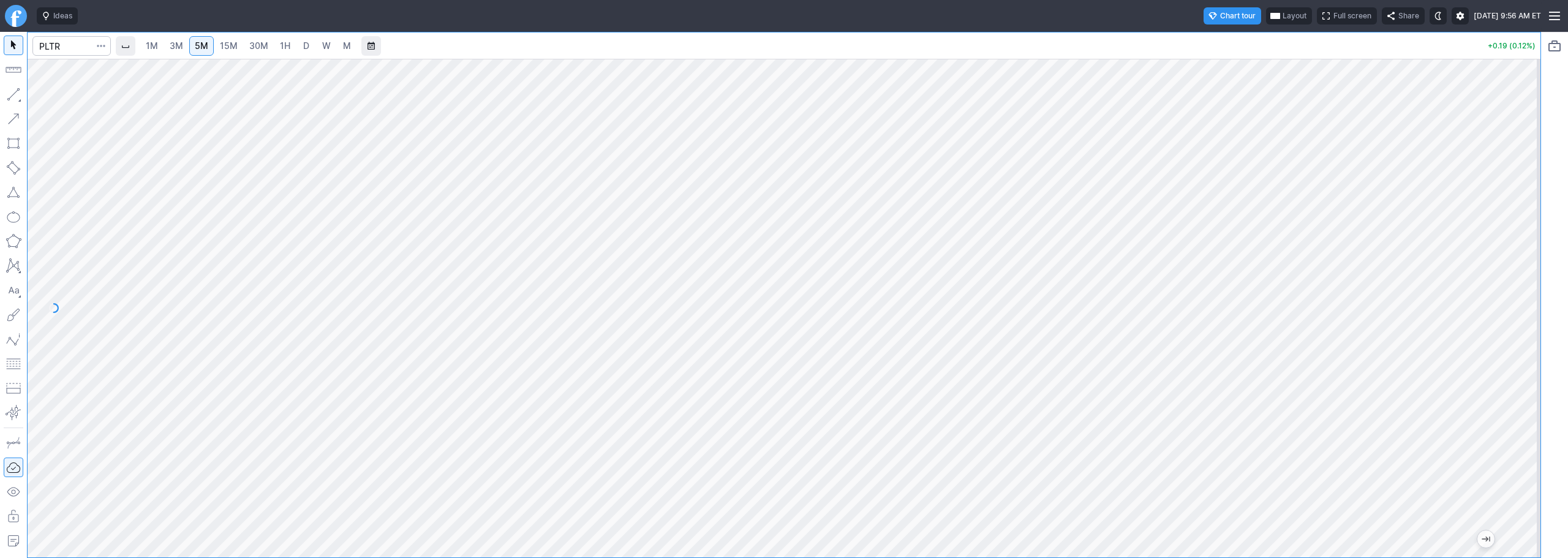
click at [1474, 330] on div at bounding box center [784, 309] width 1513 height 499
click at [236, 51] on span "15M" at bounding box center [228, 46] width 18 height 12
click at [189, 46] on link "3M" at bounding box center [176, 46] width 25 height 20
click at [248, 46] on link "30M" at bounding box center [258, 46] width 30 height 20
click at [293, 48] on link "1H" at bounding box center [285, 46] width 22 height 20
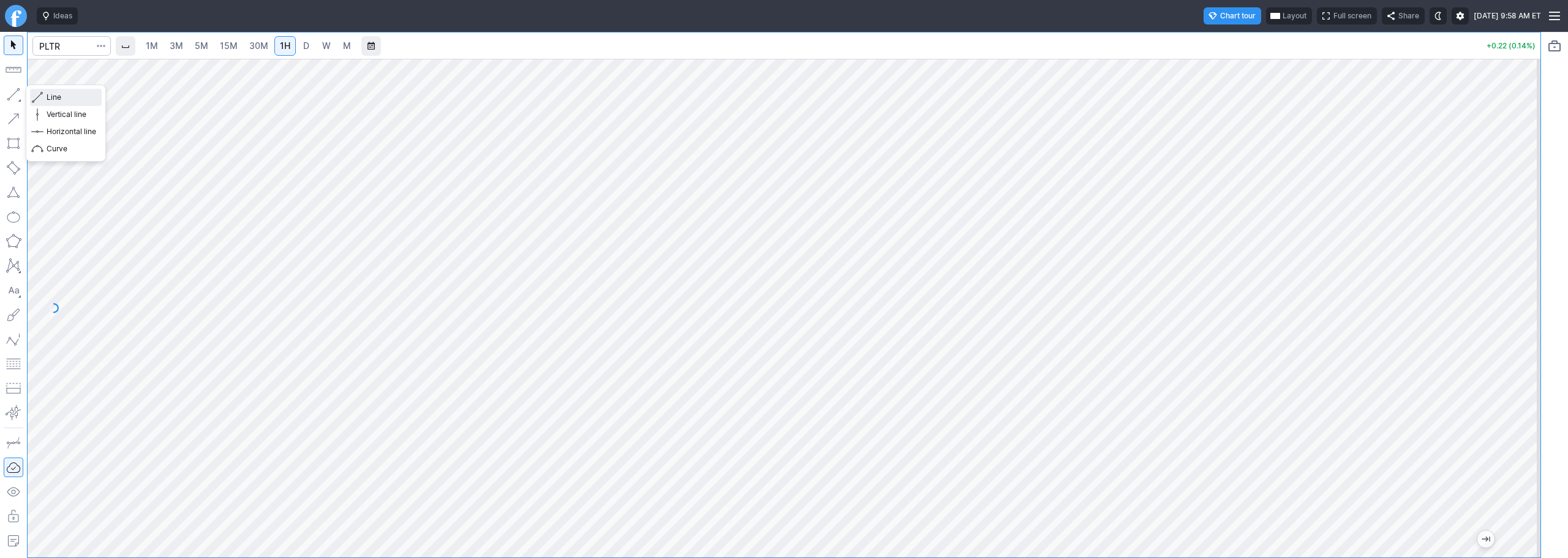
click at [53, 93] on span "Line" at bounding box center [71, 97] width 50 height 12
drag, startPoint x: 55, startPoint y: 95, endPoint x: 84, endPoint y: 105, distance: 30.7
click at [55, 95] on span "Line" at bounding box center [71, 97] width 50 height 12
click at [178, 43] on span "3M" at bounding box center [176, 46] width 13 height 11
click at [235, 41] on span "15M" at bounding box center [228, 46] width 18 height 11
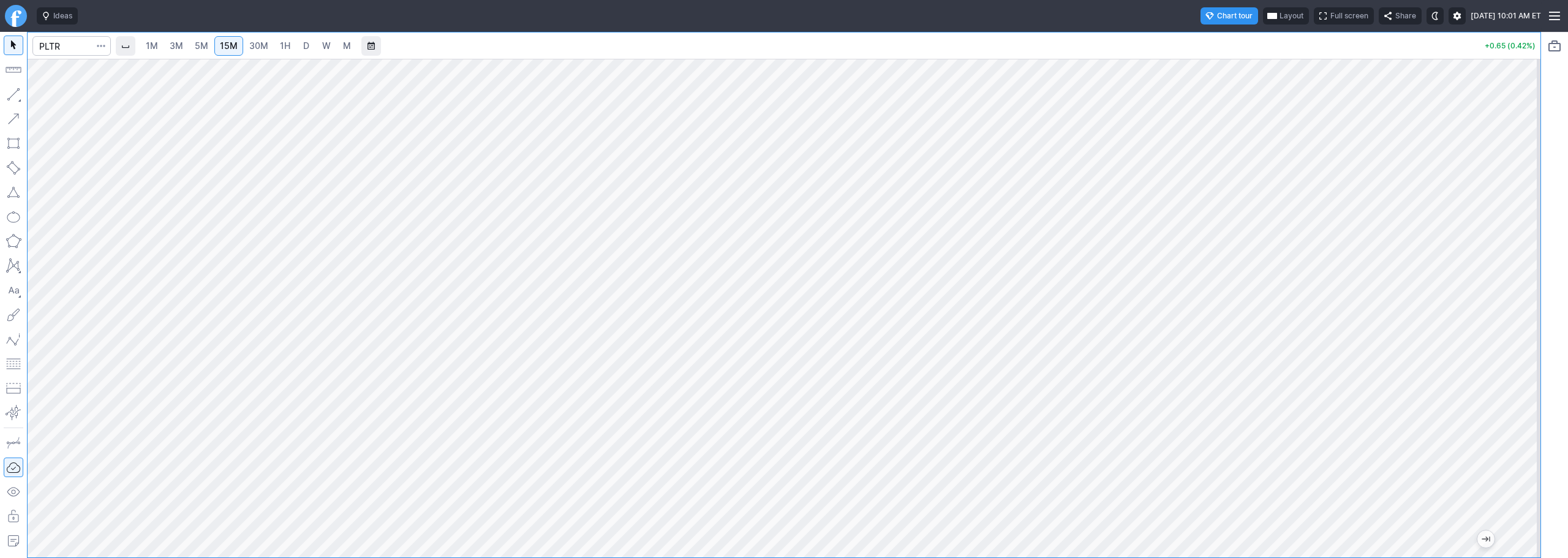
click at [179, 49] on span "3M" at bounding box center [176, 46] width 13 height 11
click at [199, 48] on span "5M" at bounding box center [201, 46] width 13 height 11
click at [237, 48] on span "15M" at bounding box center [228, 46] width 18 height 11
click at [187, 51] on link "3M" at bounding box center [176, 46] width 25 height 20
click at [213, 49] on link "5M" at bounding box center [201, 46] width 25 height 20
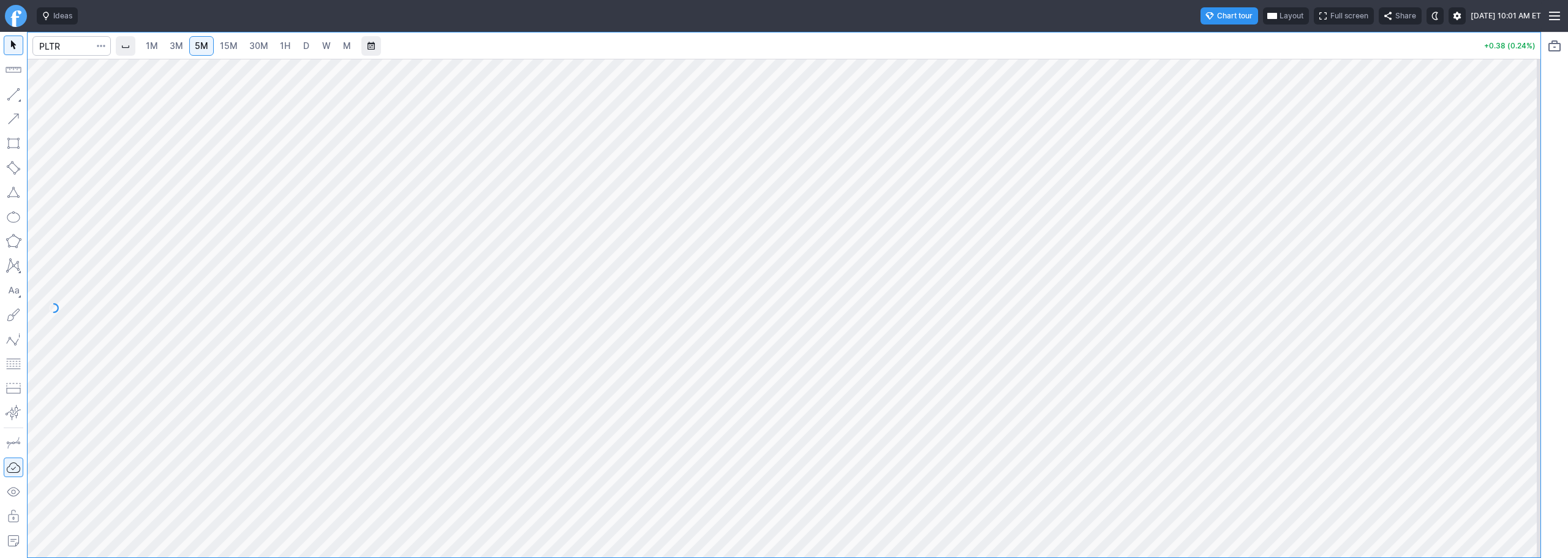
click at [237, 44] on span "15M" at bounding box center [228, 46] width 18 height 11
click at [183, 46] on span "3M" at bounding box center [176, 46] width 13 height 11
click at [256, 52] on link "30M" at bounding box center [258, 46] width 30 height 20
